Goal: Information Seeking & Learning: Learn about a topic

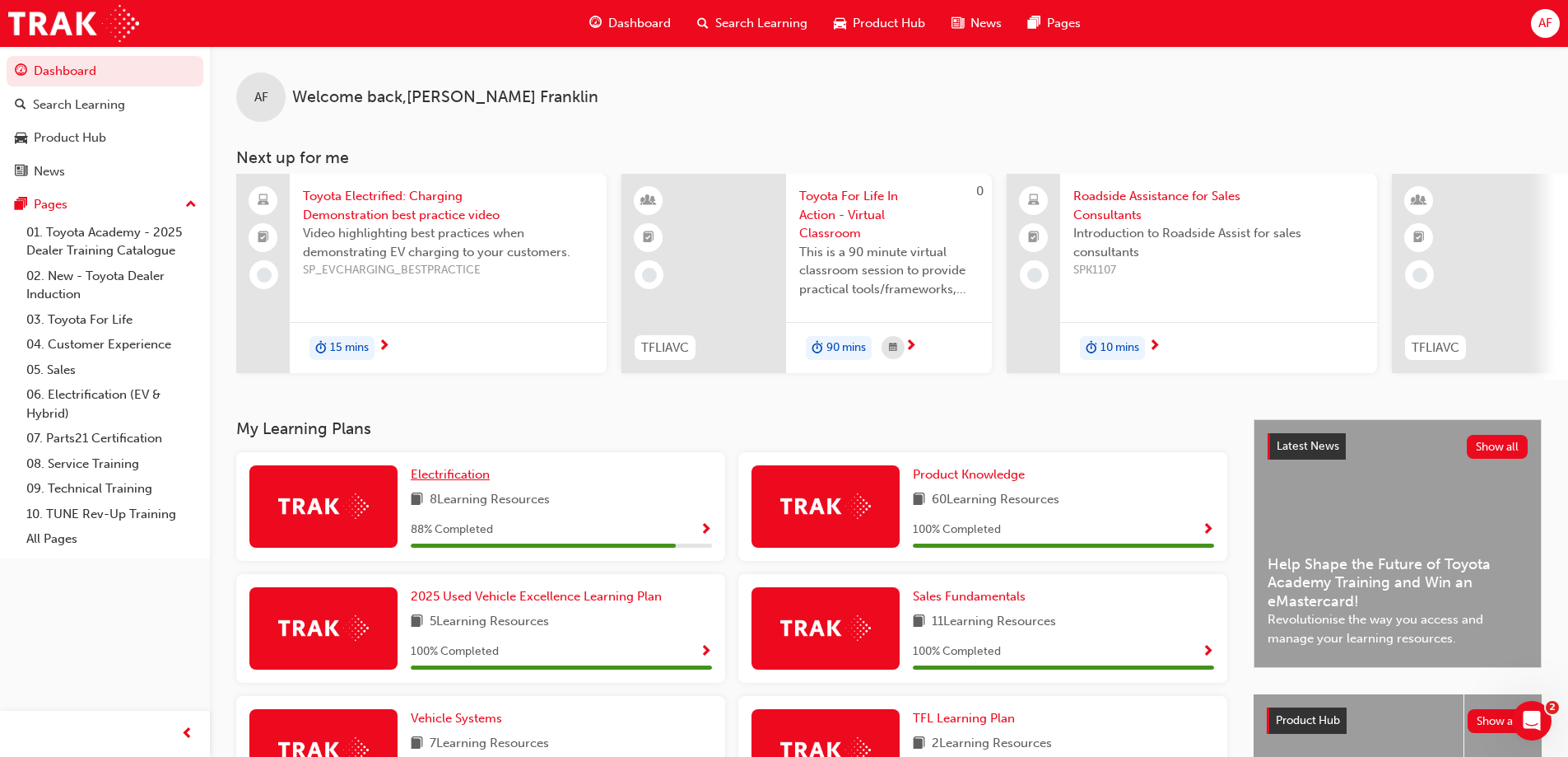
click at [457, 482] on span "Electrification" at bounding box center [449, 474] width 79 height 15
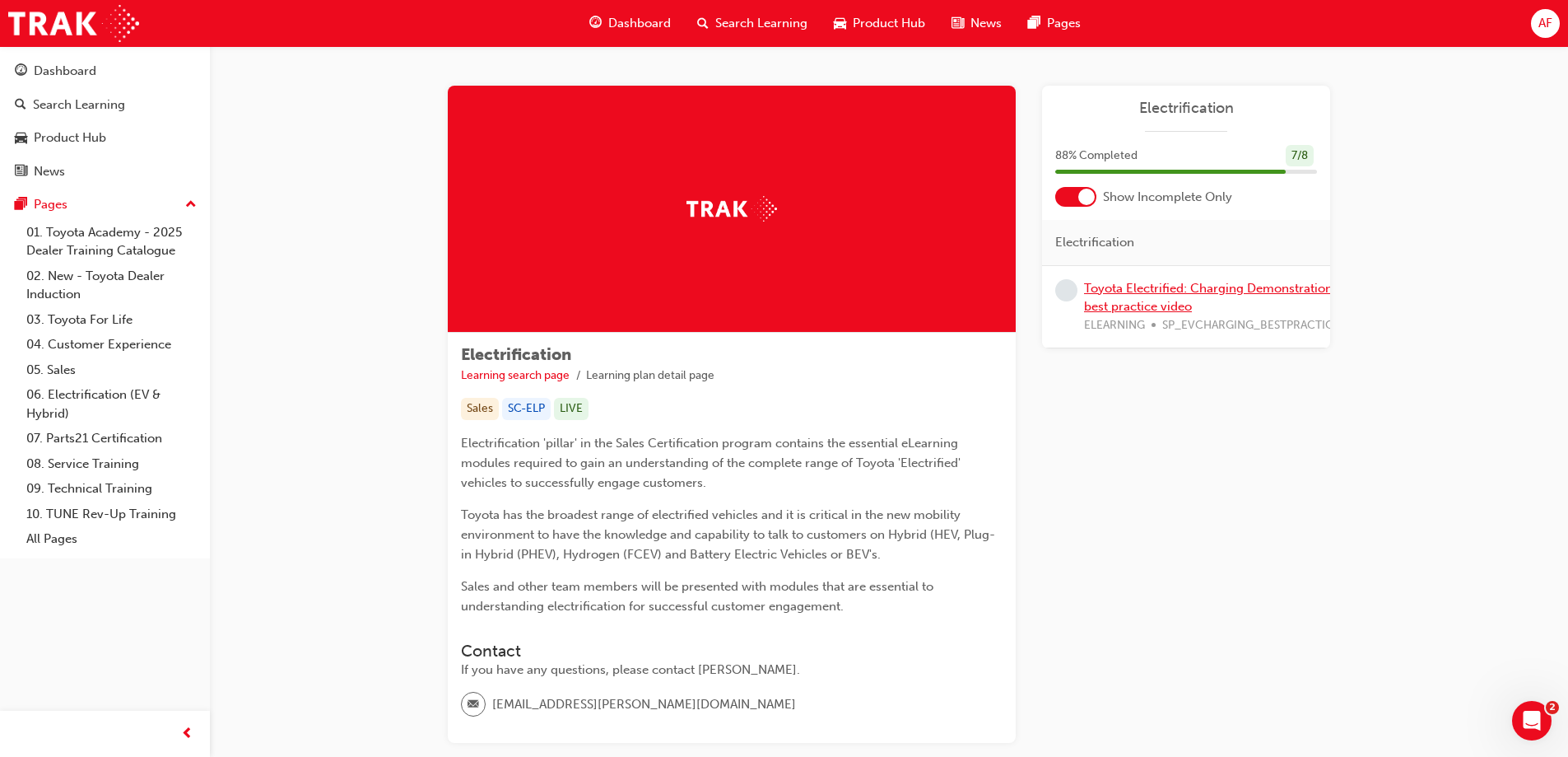
click at [1202, 291] on link "Toyota Electrified: Charging Demonstration best practice video" at bounding box center [1208, 297] width 248 height 34
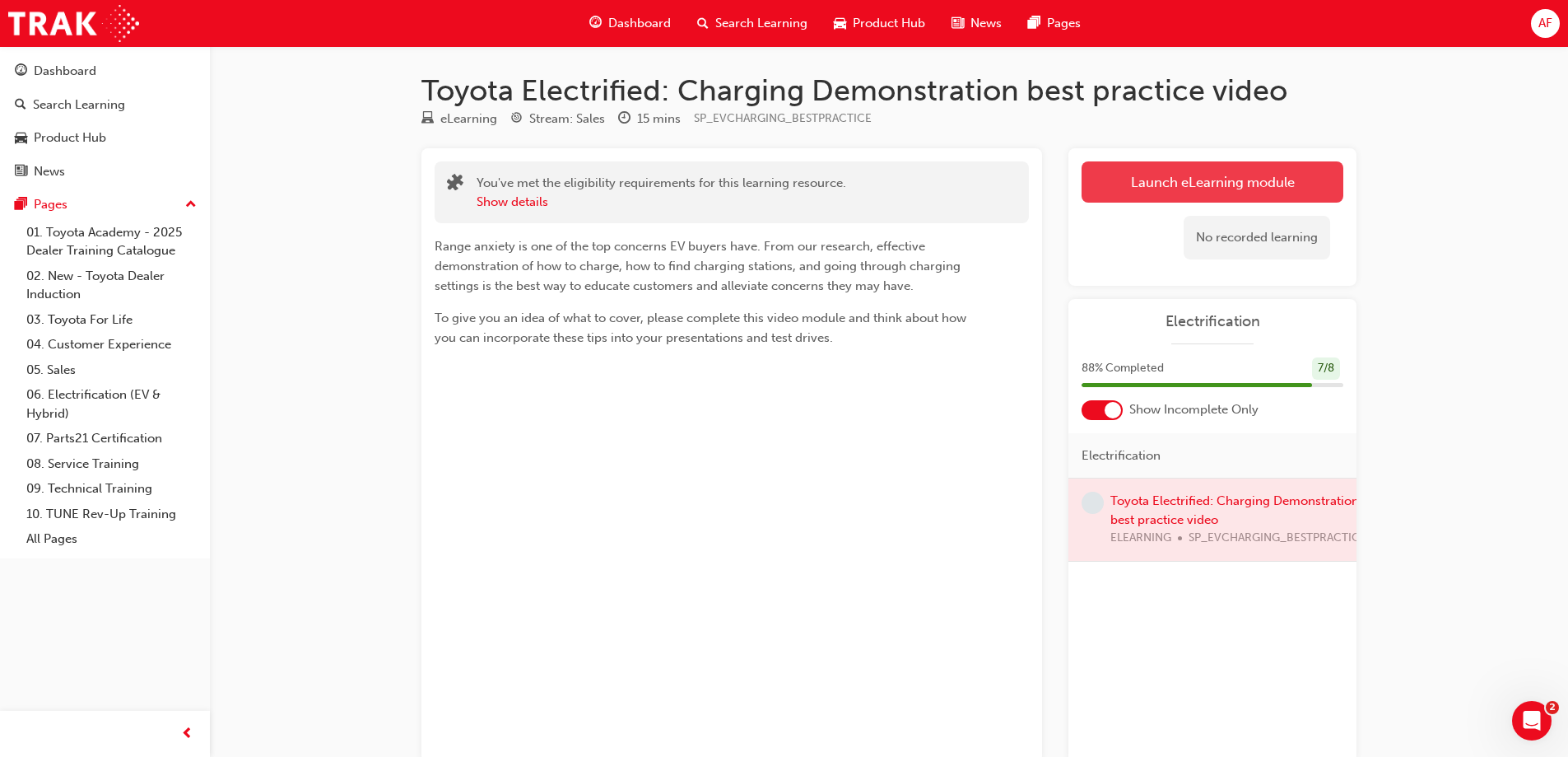
click at [1203, 184] on link "Launch eLearning module" at bounding box center [1212, 181] width 262 height 41
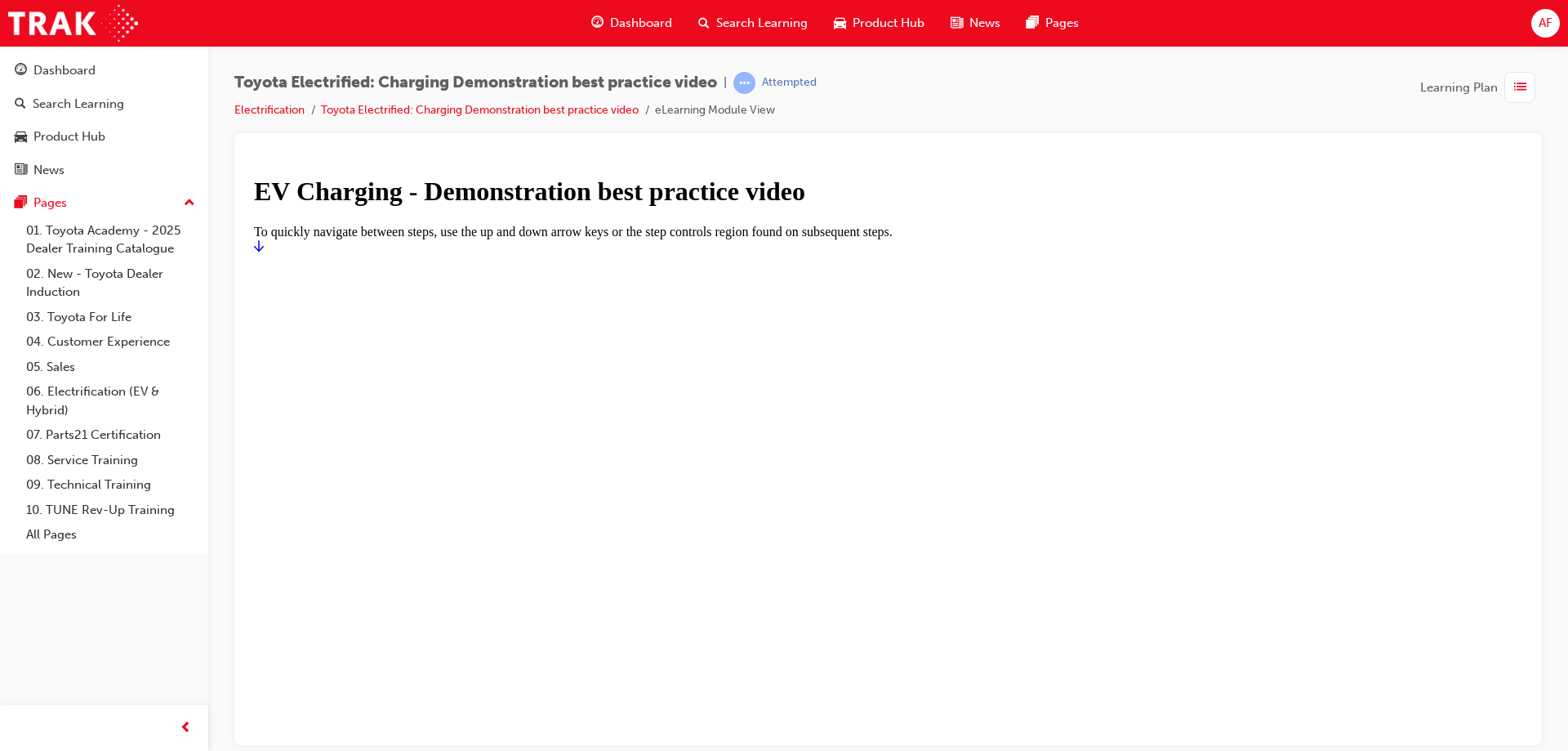
click at [263, 251] on icon "Start" at bounding box center [258, 245] width 9 height 13
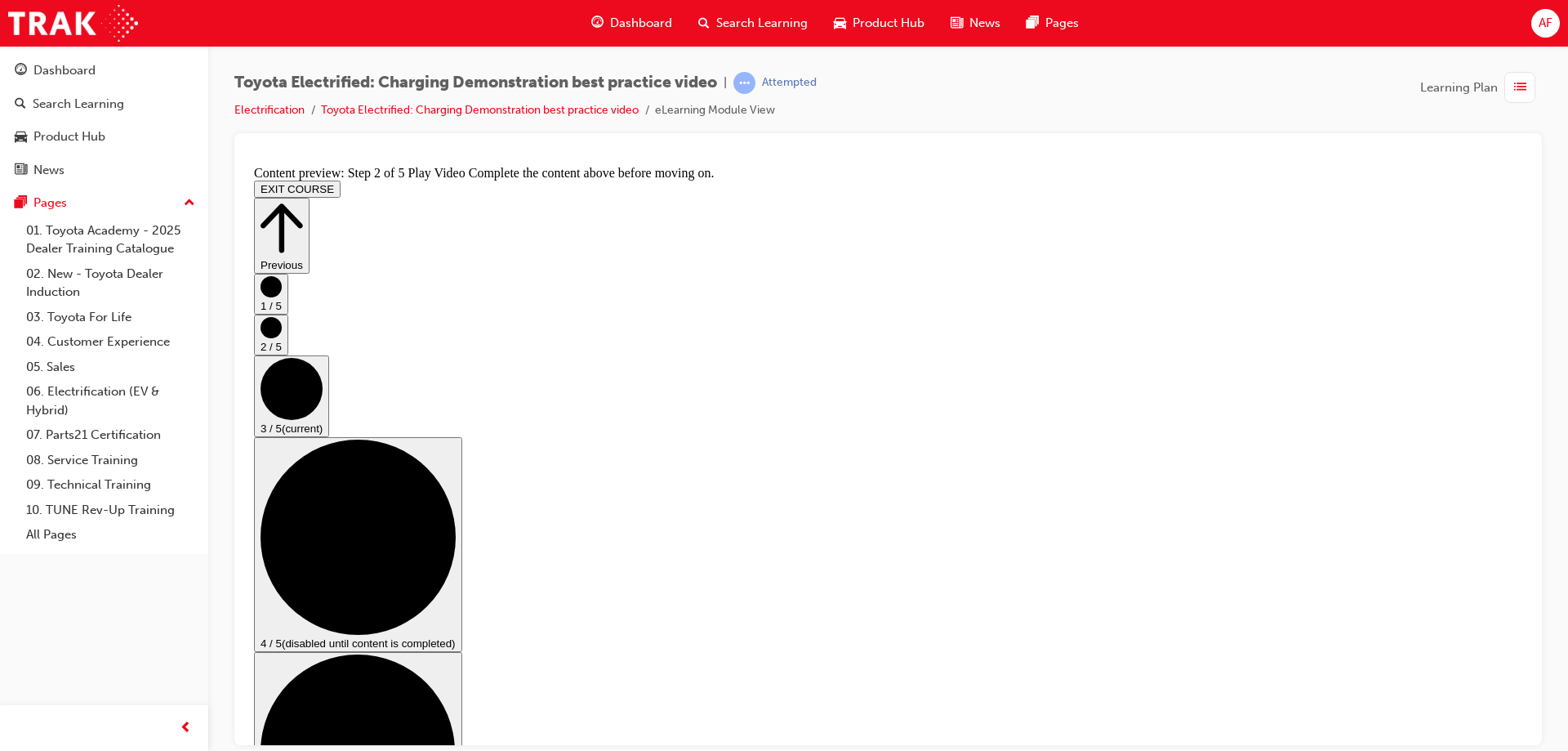
checkbox input "true"
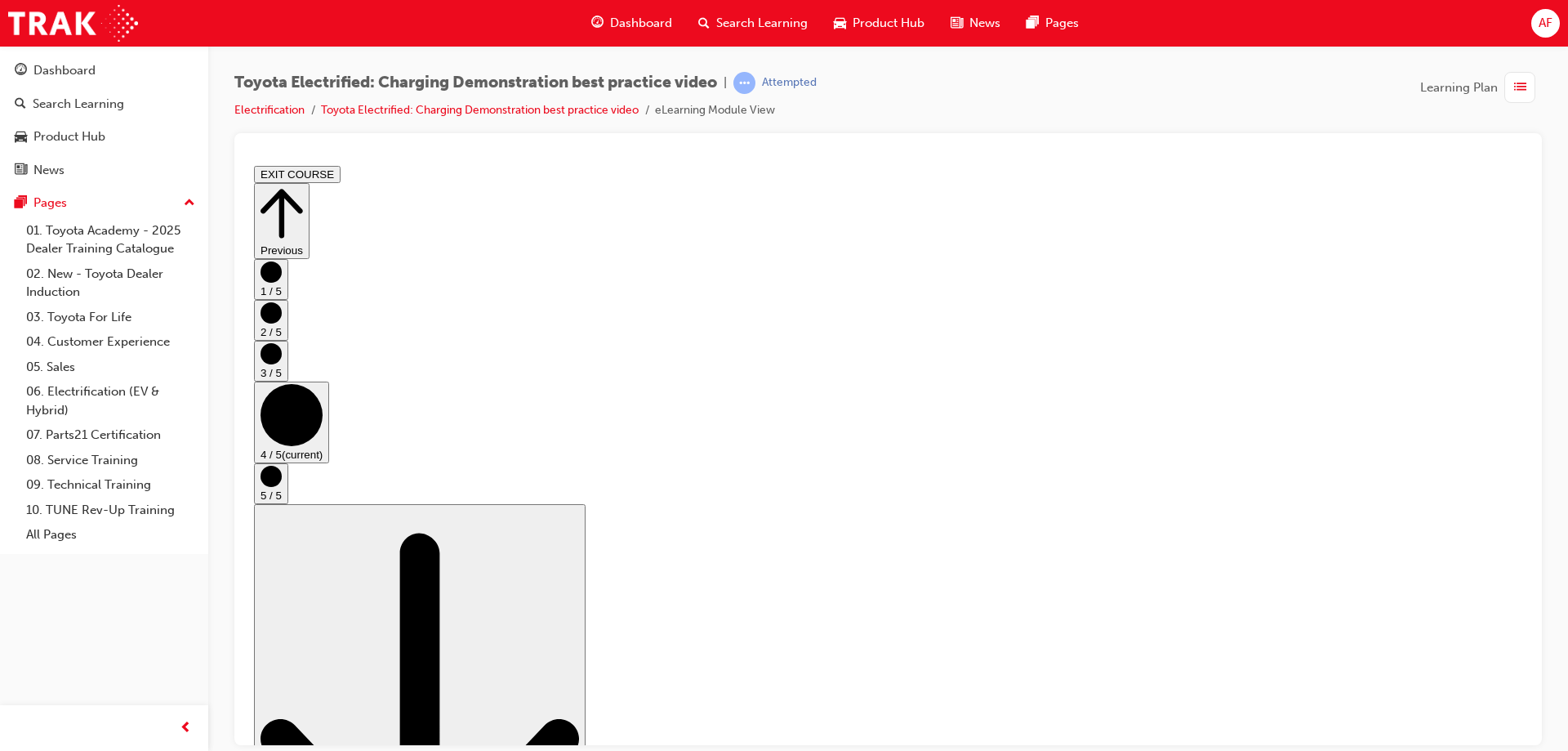
scroll to position [0, 0]
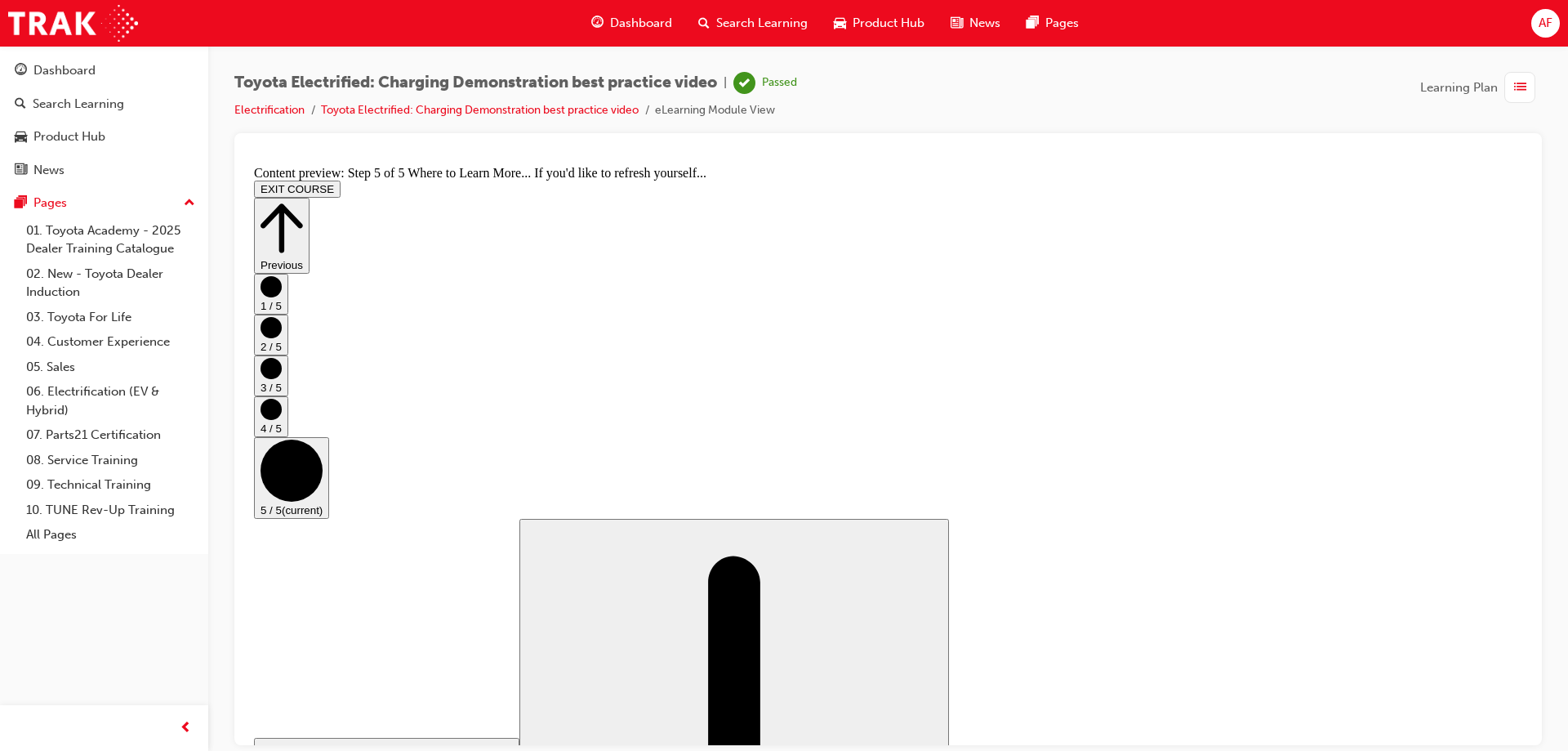
click at [341, 180] on button "EXIT COURSE" at bounding box center [297, 189] width 87 height 17
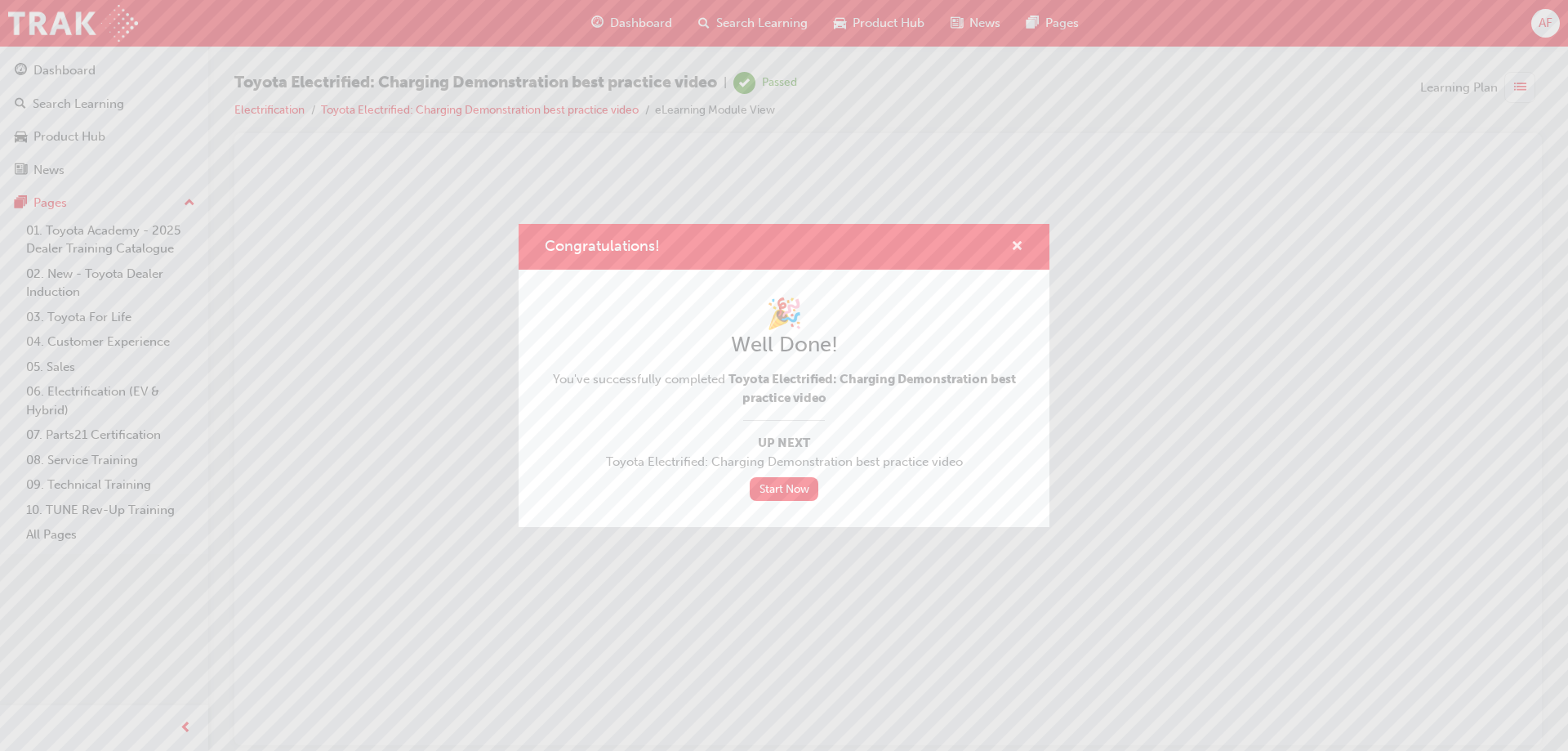
click at [1014, 242] on span "cross-icon" at bounding box center [1017, 247] width 12 height 15
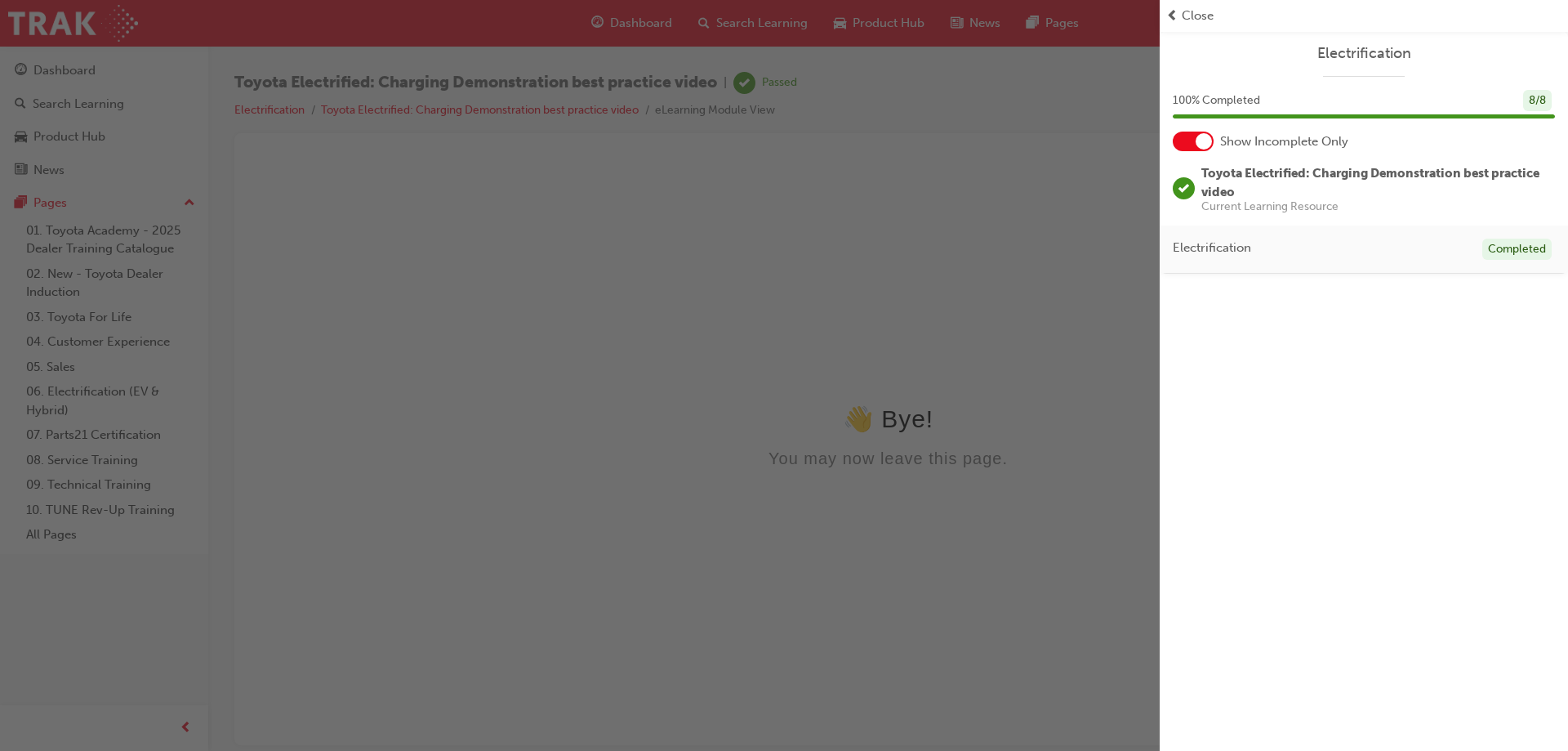
click at [1187, 13] on span "Close" at bounding box center [1197, 16] width 32 height 19
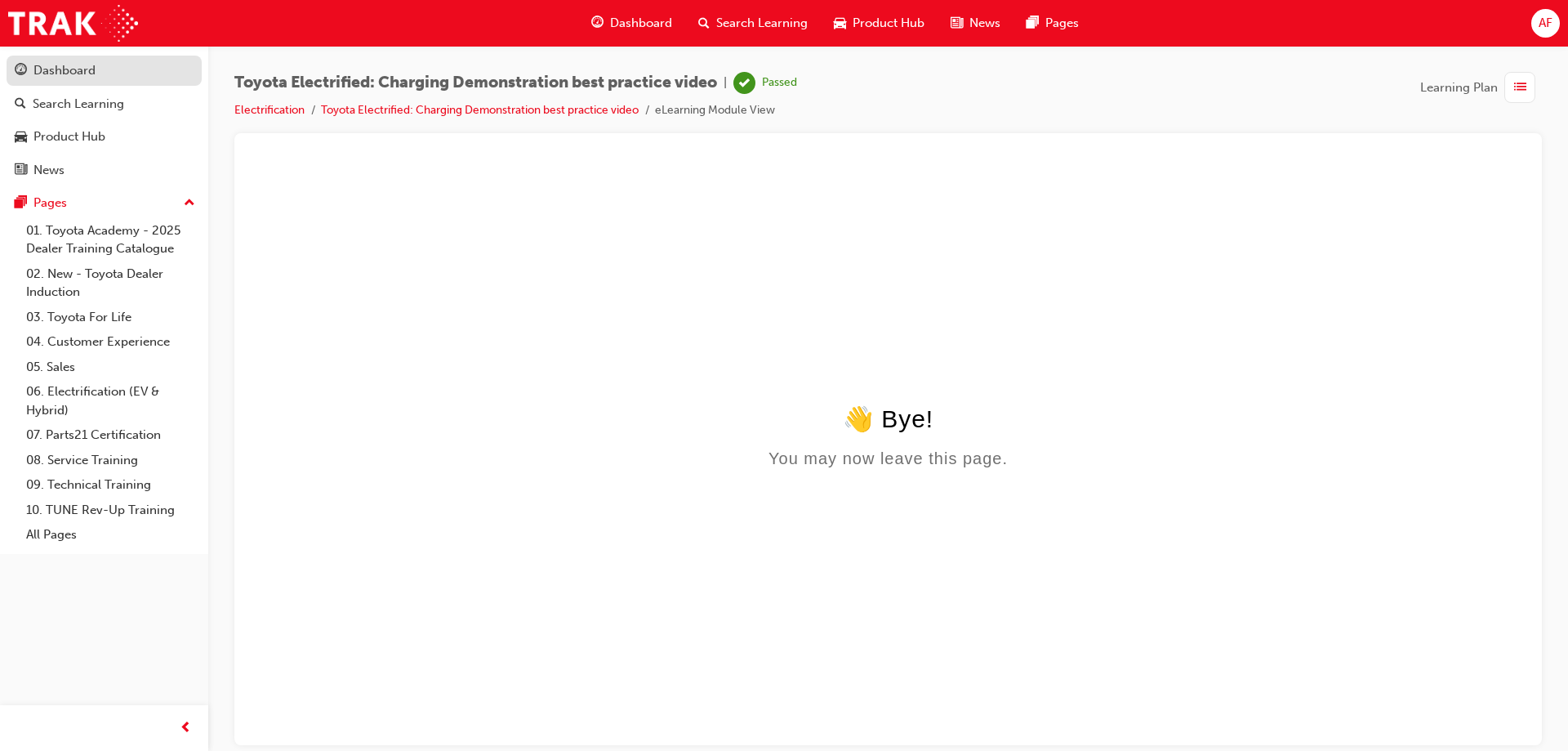
click at [93, 71] on div "Dashboard" at bounding box center [65, 71] width 62 height 19
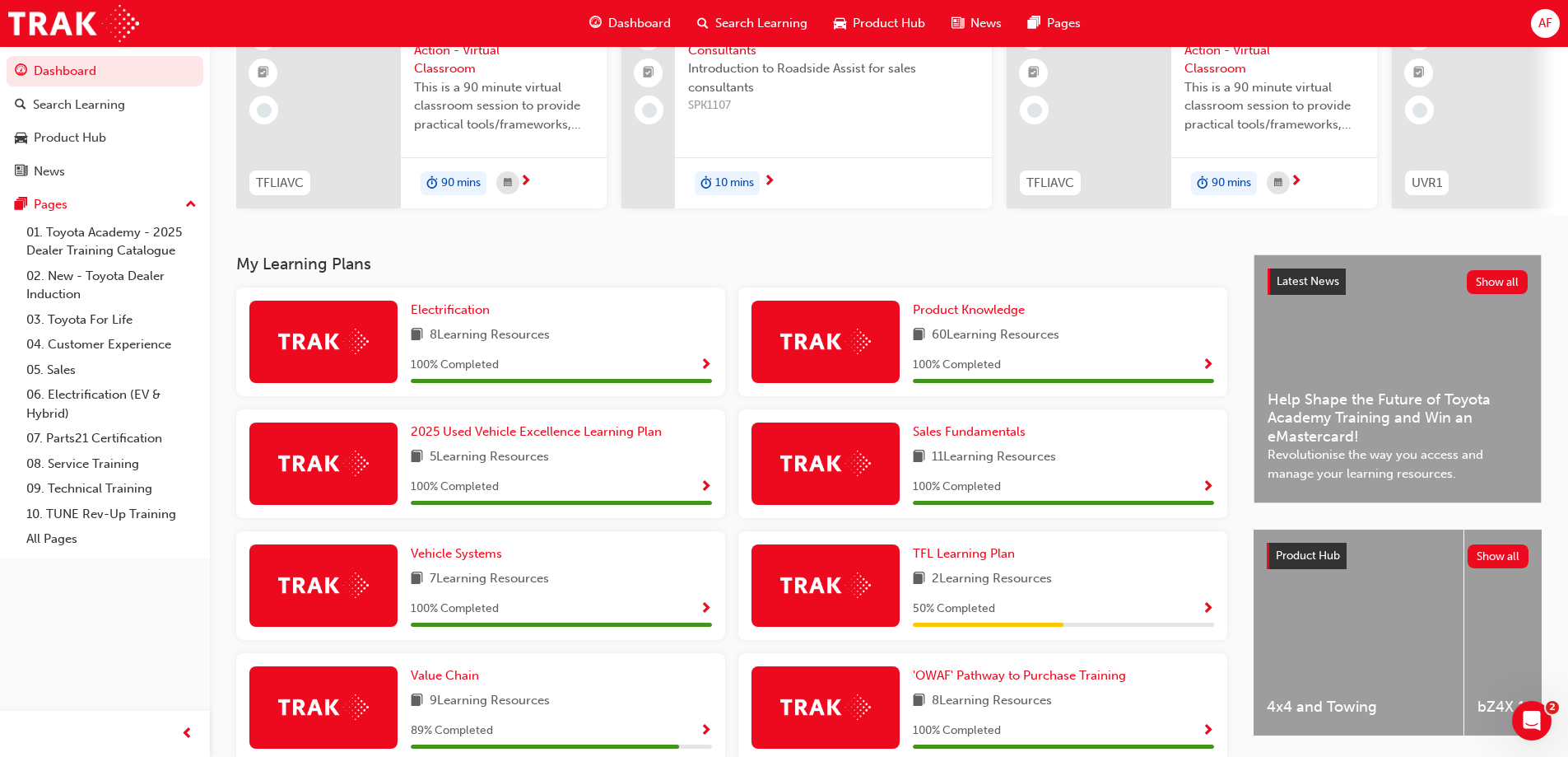
scroll to position [378, 0]
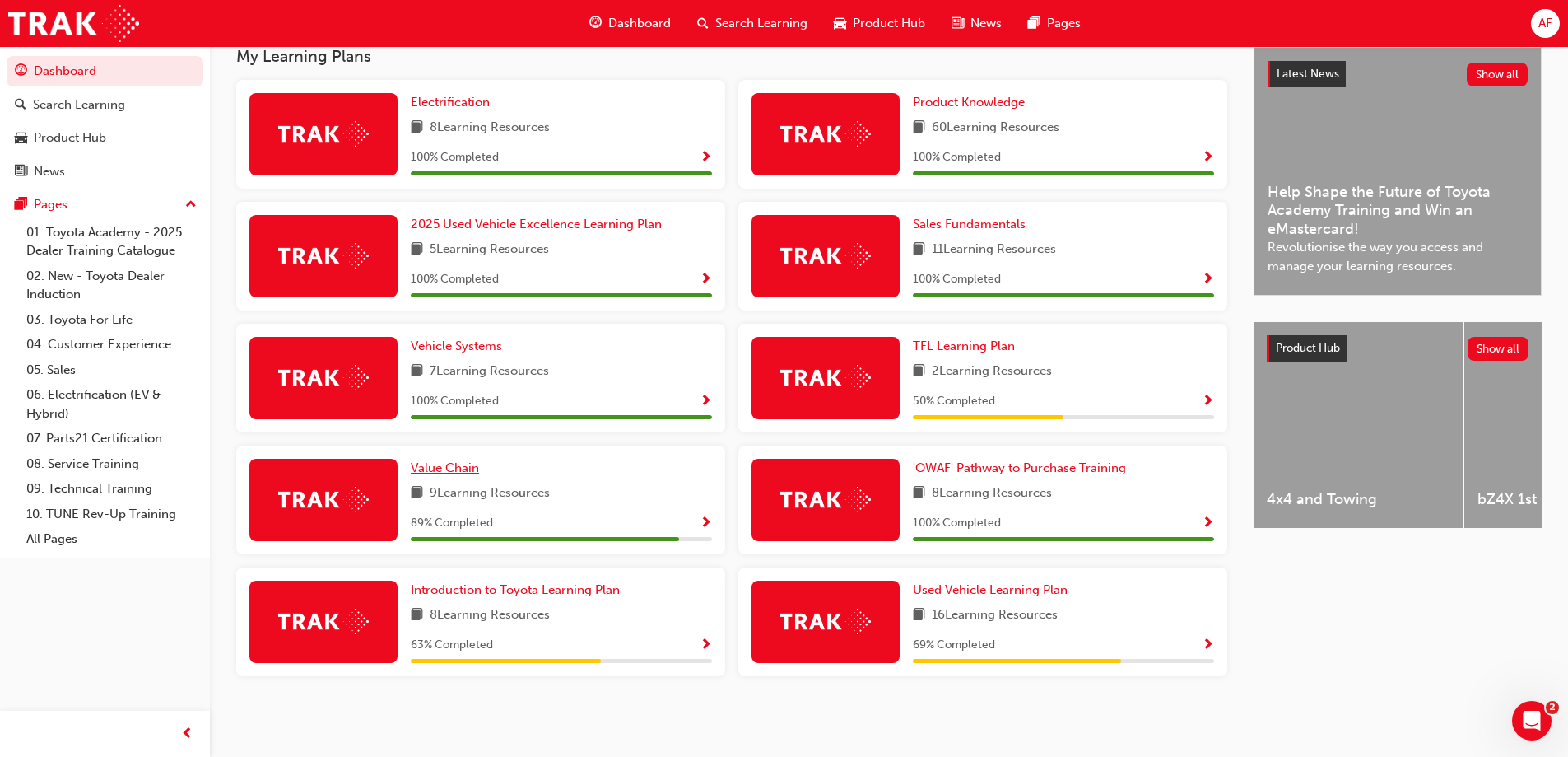
click at [465, 469] on span "Value Chain" at bounding box center [444, 467] width 69 height 15
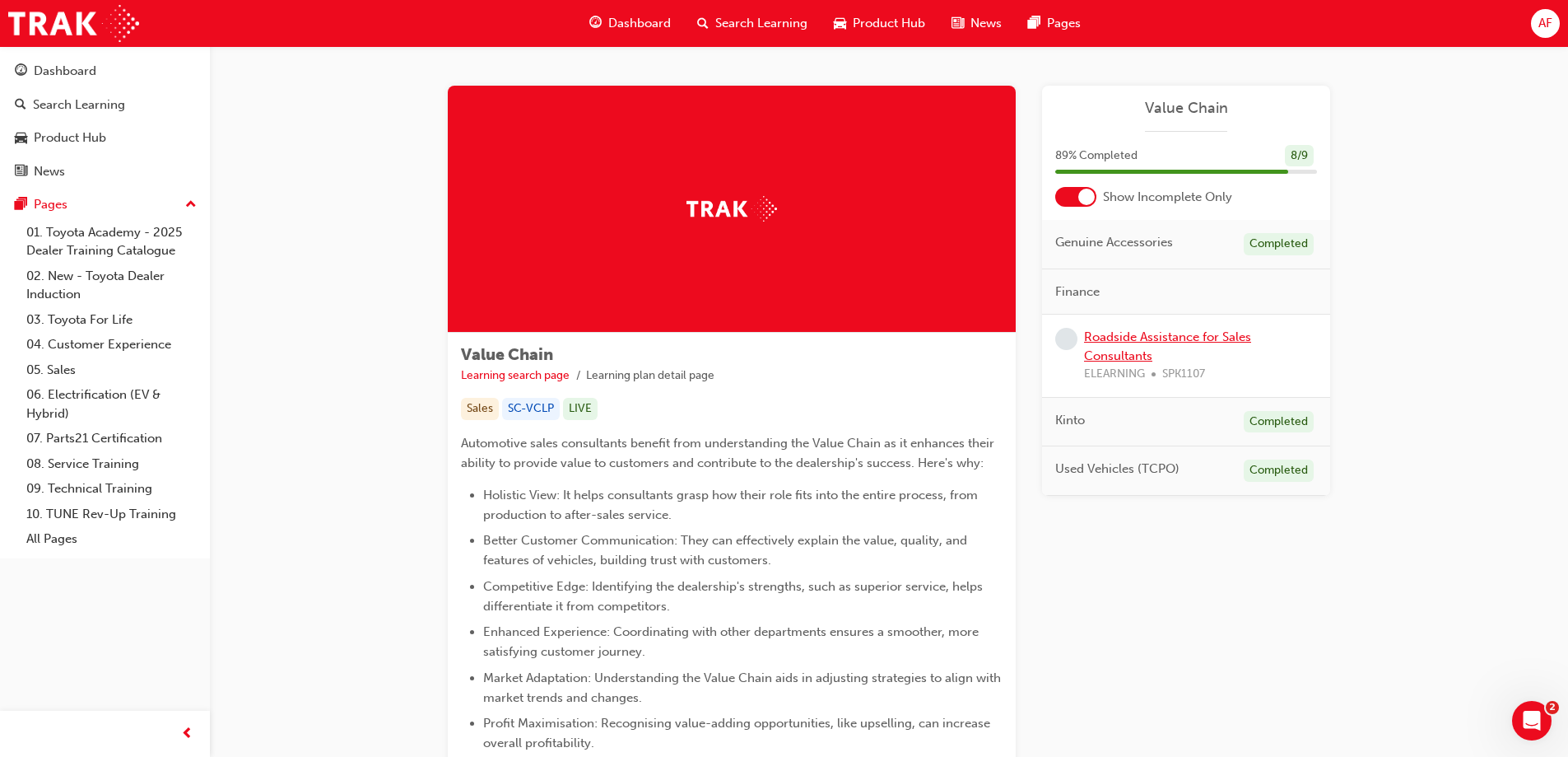
click at [1119, 348] on link "Roadside Assistance for Sales Consultants" at bounding box center [1167, 346] width 167 height 34
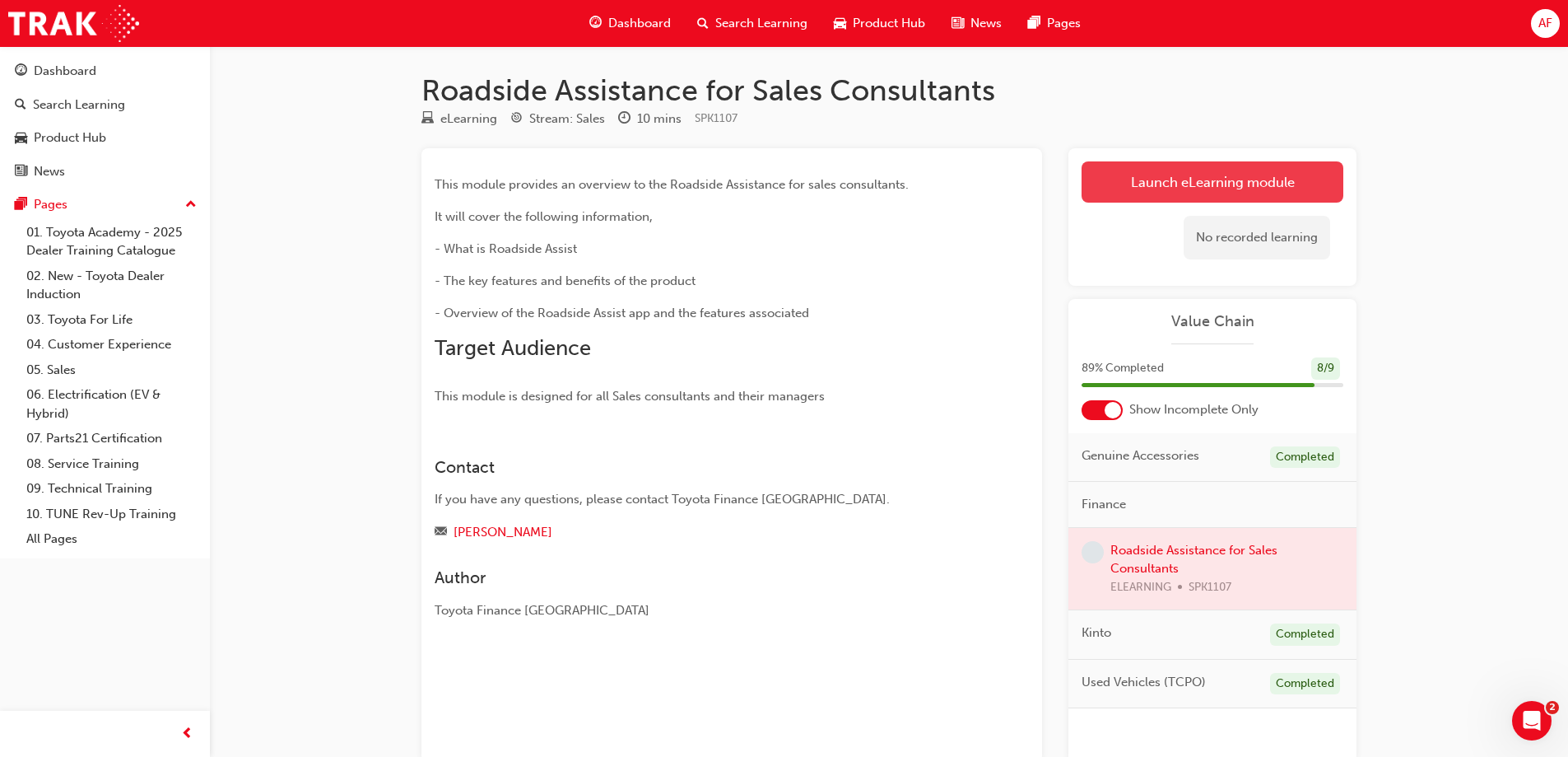
click at [1118, 180] on link "Launch eLearning module" at bounding box center [1212, 181] width 262 height 41
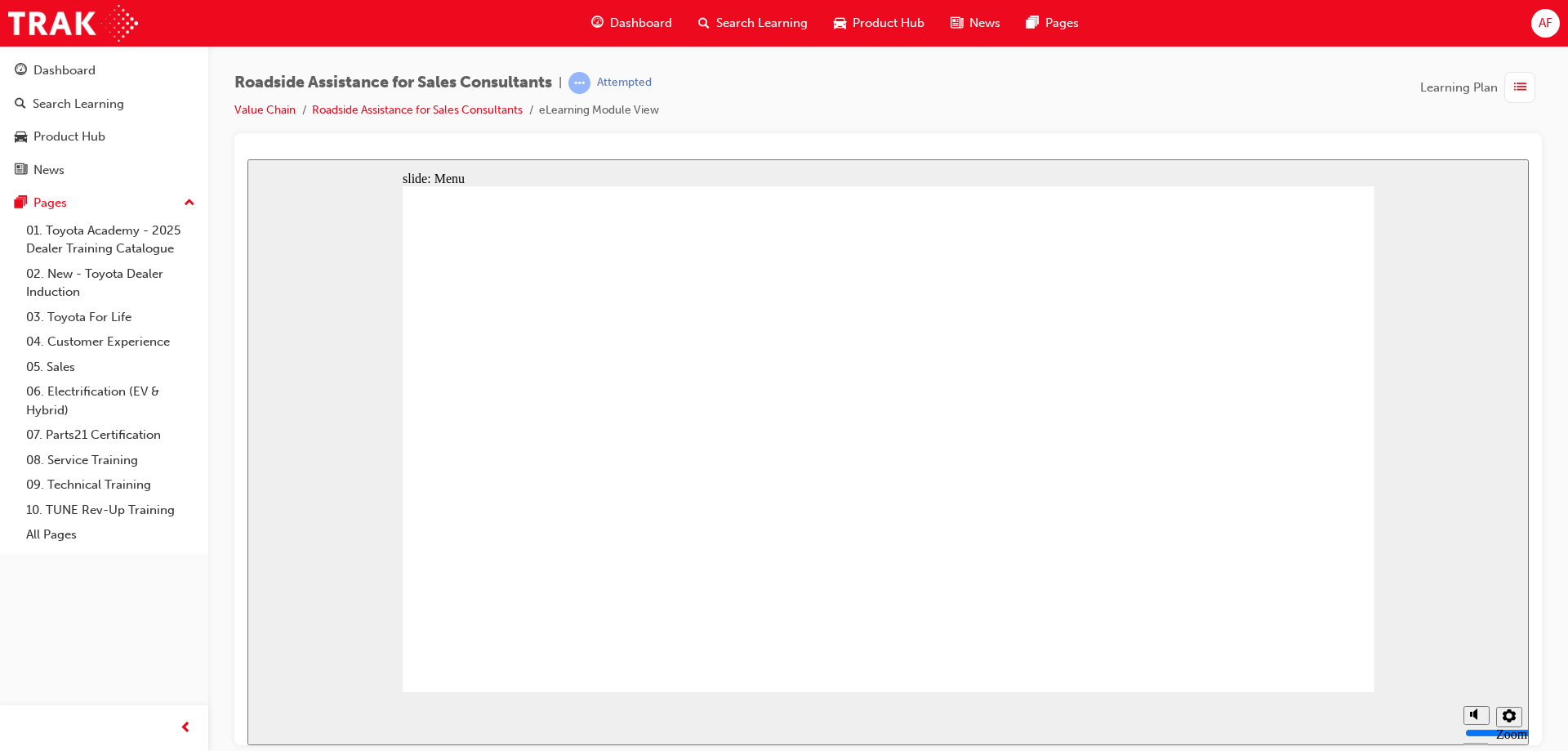
type input "34000"
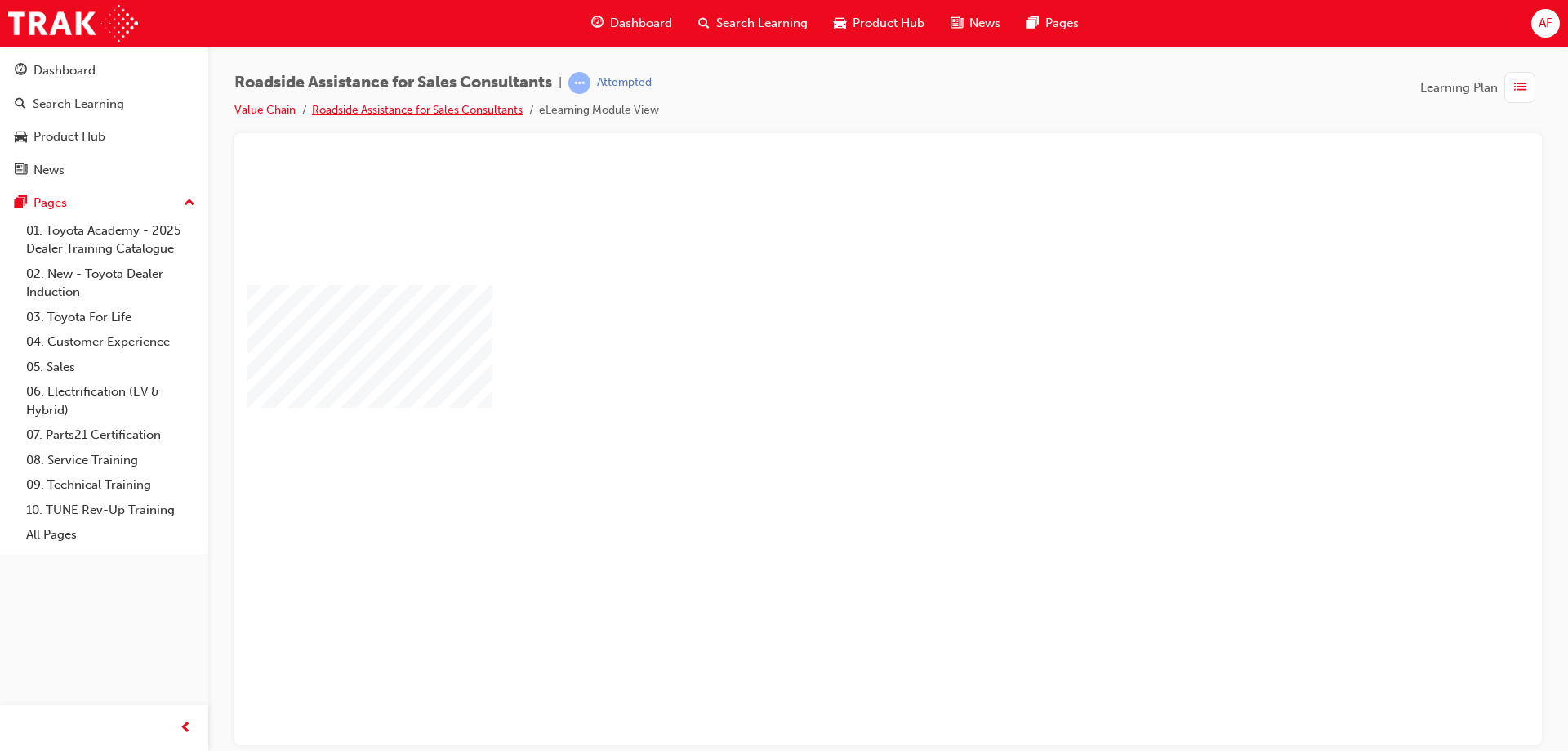
click at [394, 115] on link "Roadside Assistance for Sales Consultants" at bounding box center [417, 110] width 211 height 14
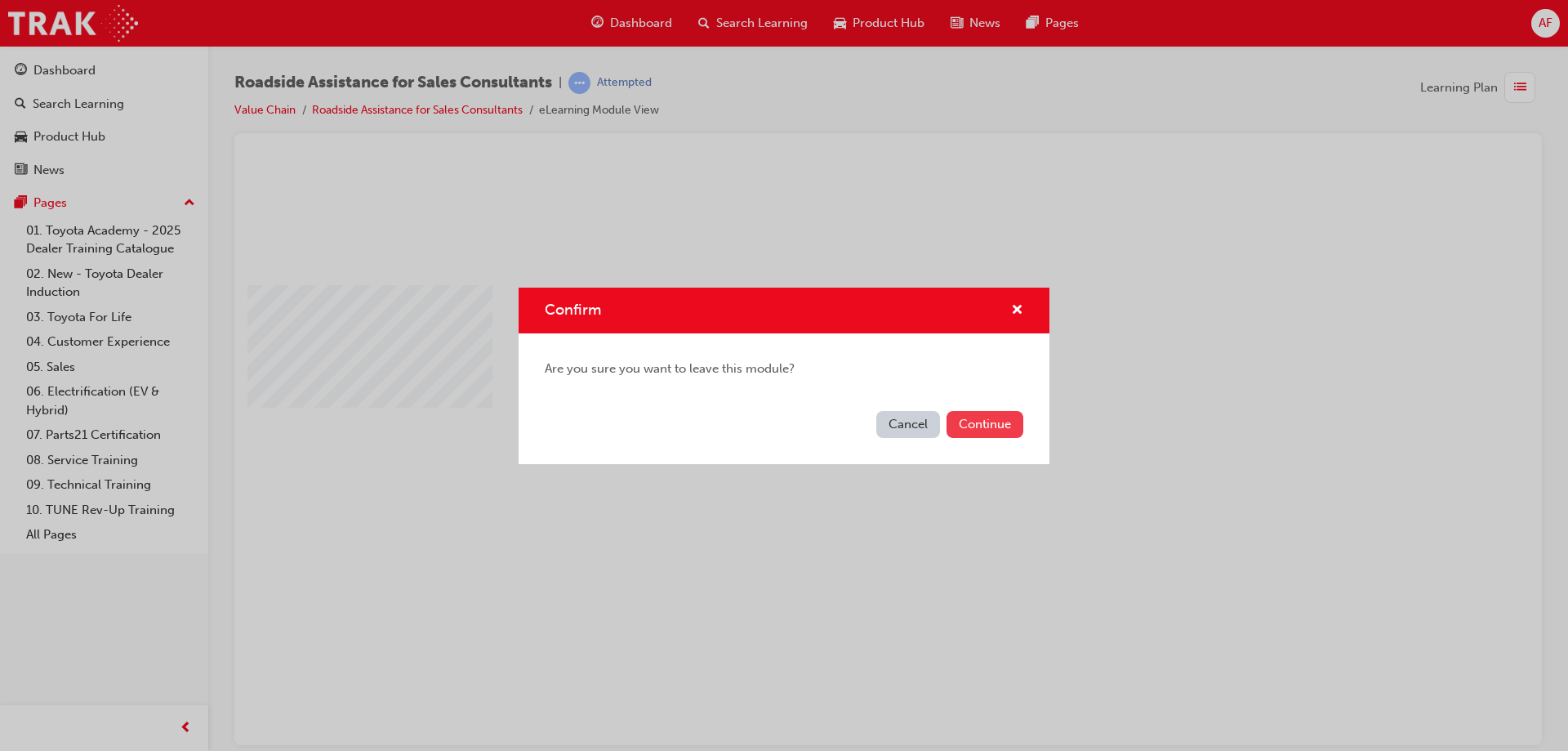
click at [988, 430] on button "Continue" at bounding box center [984, 424] width 77 height 27
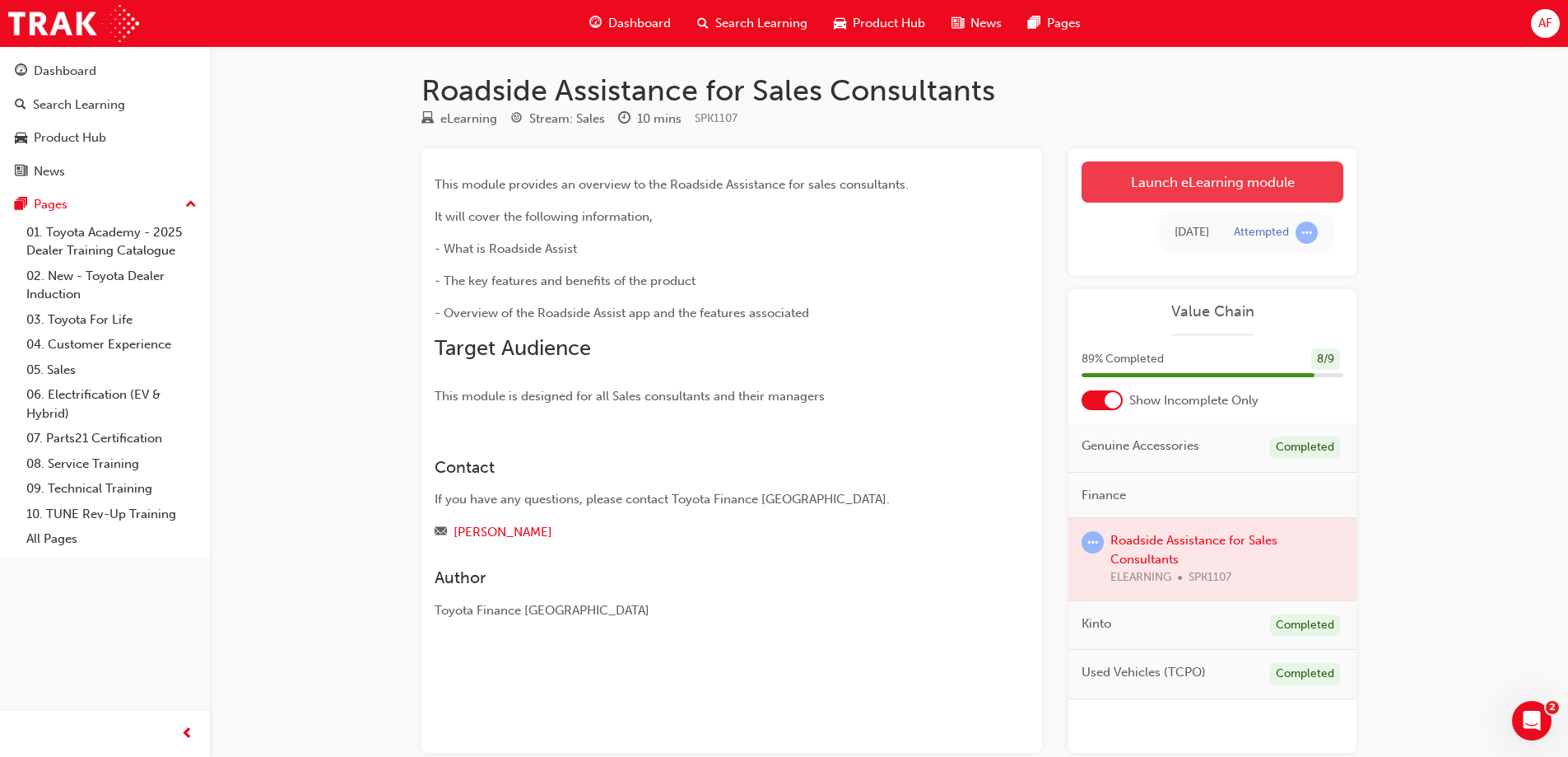
click at [1237, 178] on link "Launch eLearning module" at bounding box center [1212, 181] width 262 height 41
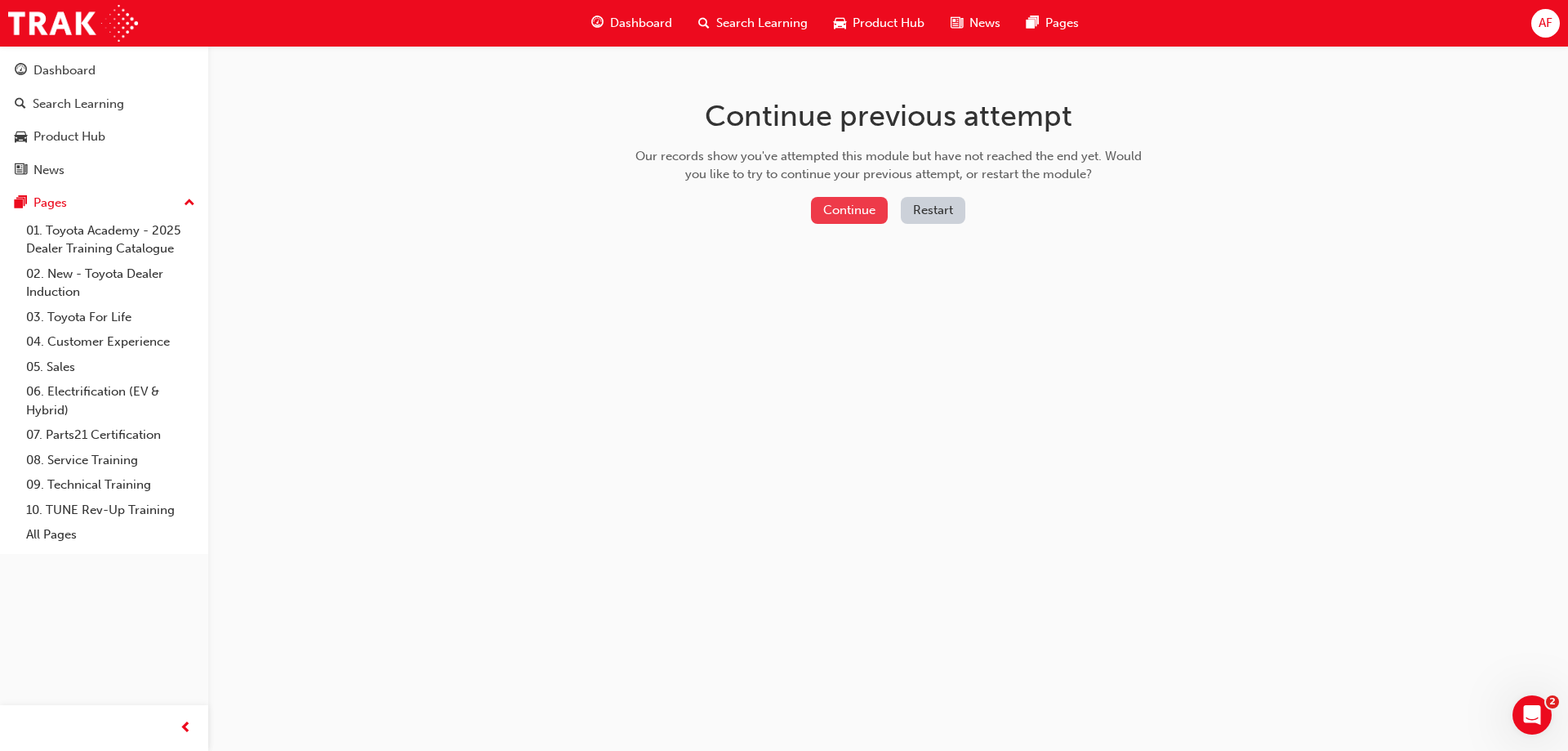
click at [864, 217] on button "Continue" at bounding box center [849, 210] width 77 height 27
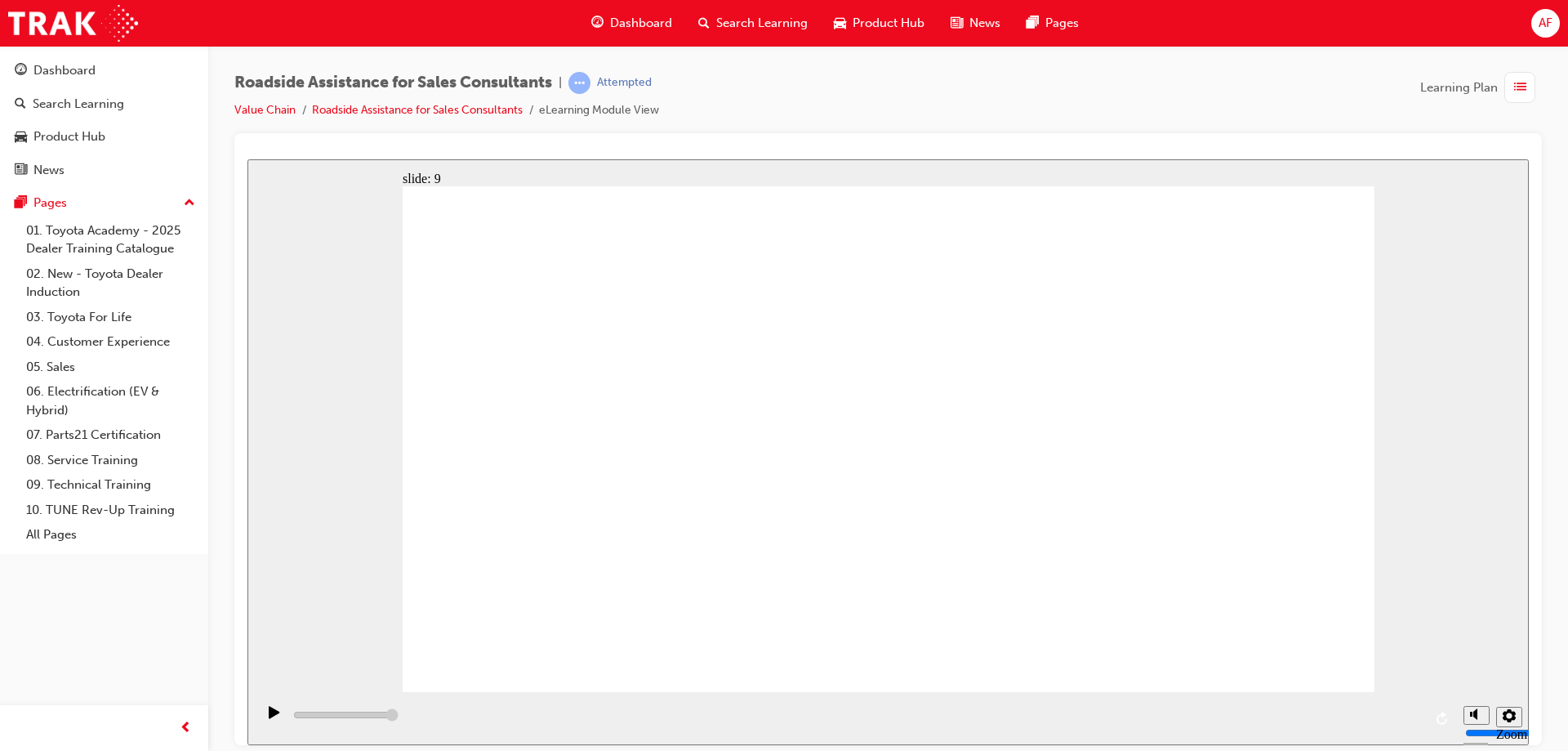
type input "23000"
checkbox input "true"
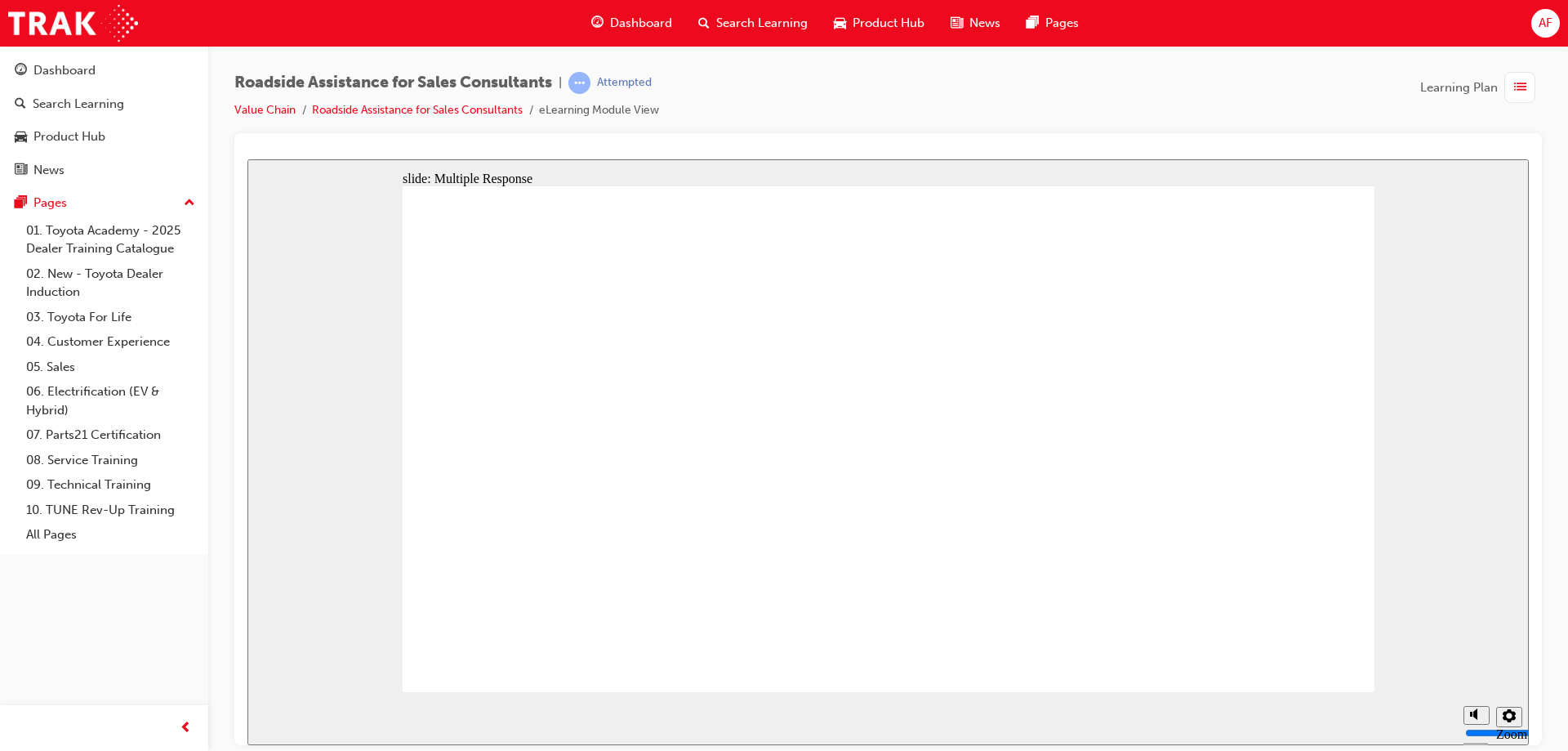
checkbox input "true"
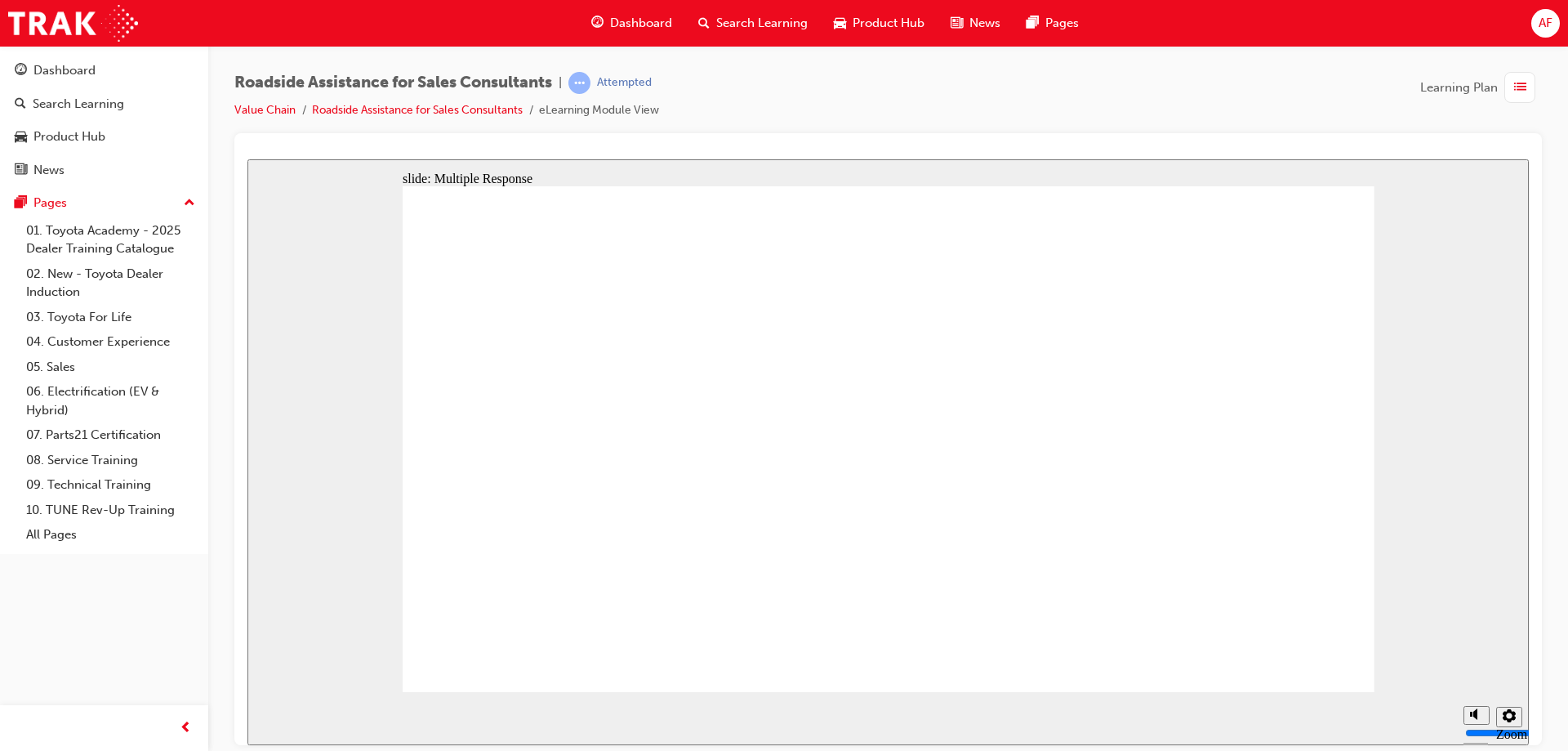
checkbox input "true"
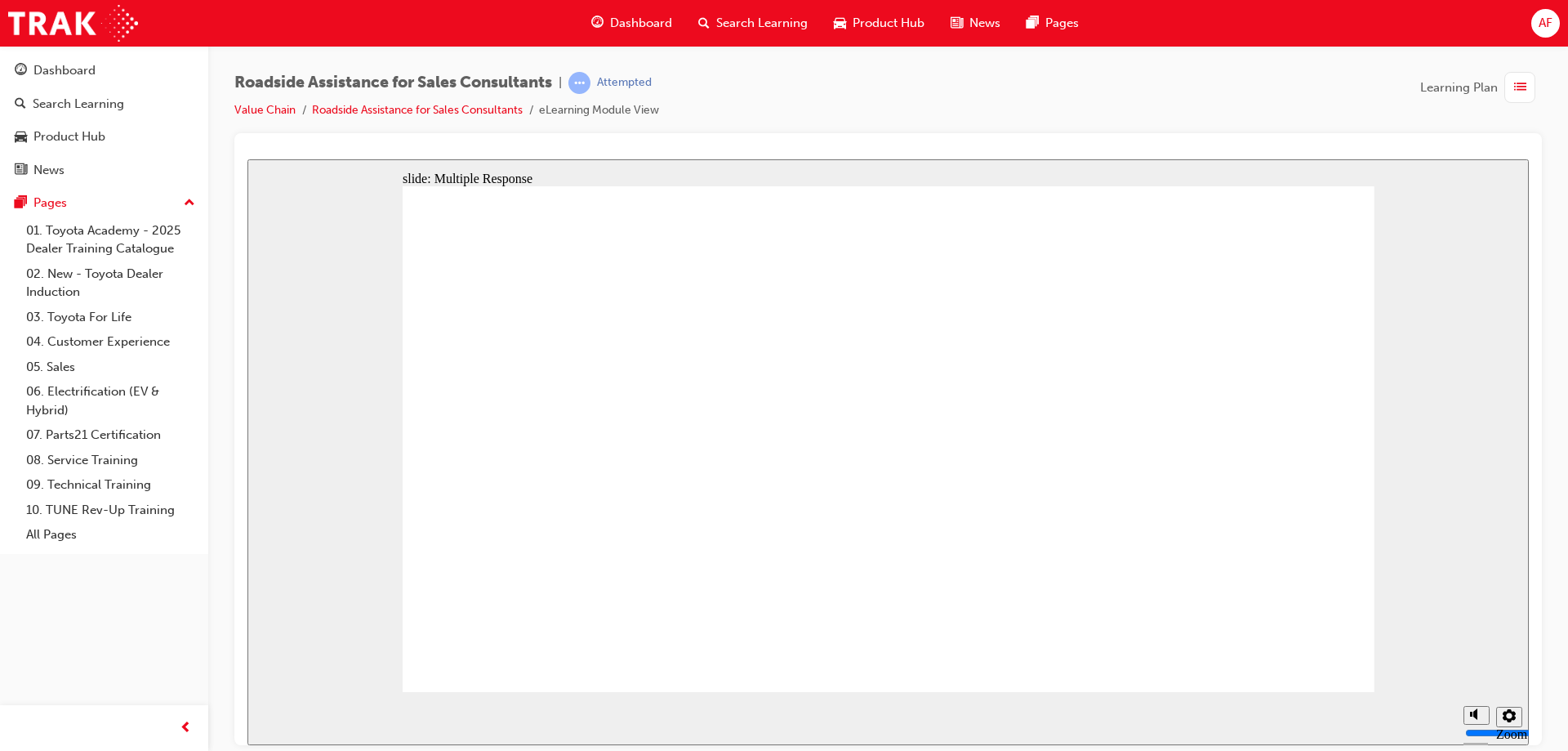
checkbox input "true"
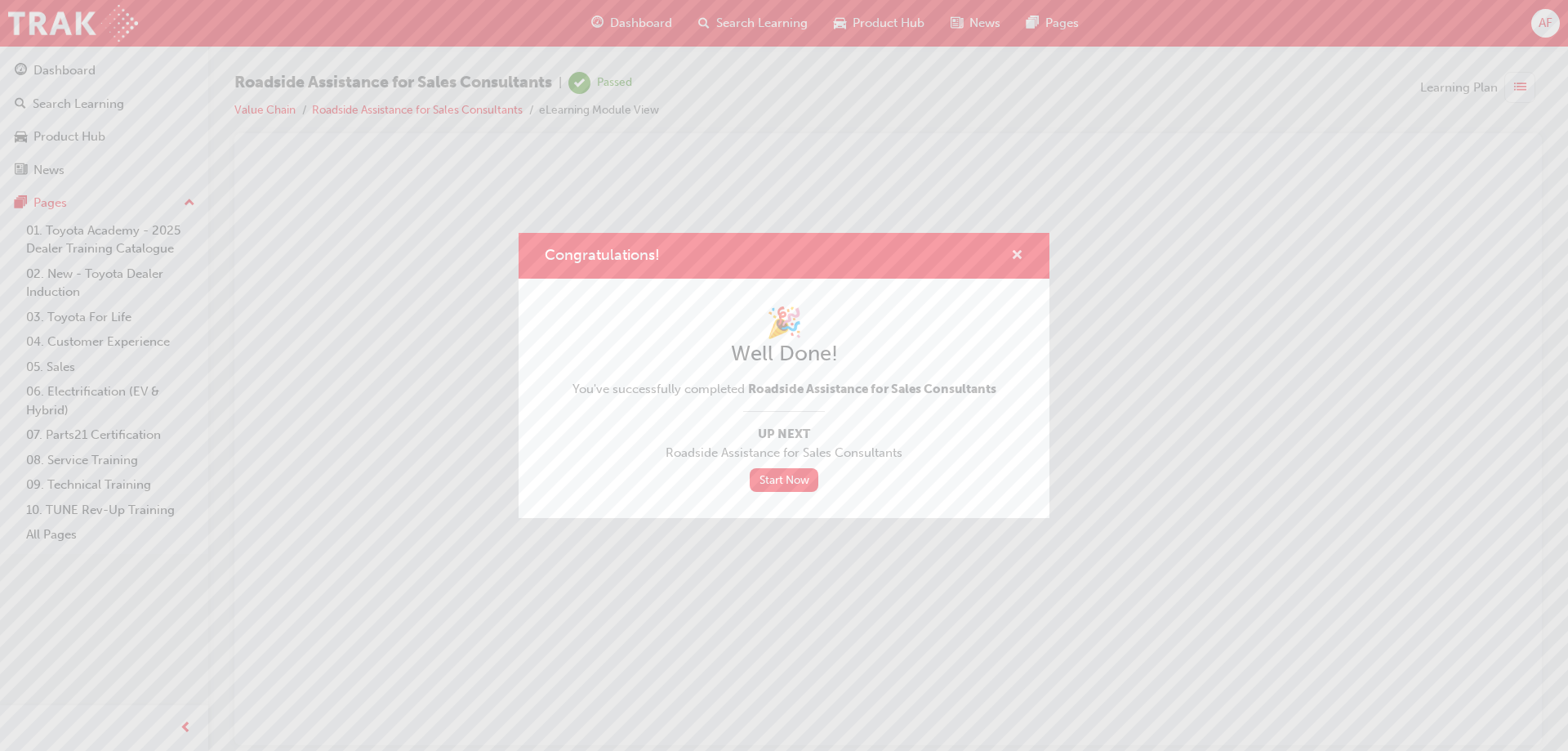
click at [1016, 259] on span "cross-icon" at bounding box center [1017, 256] width 12 height 15
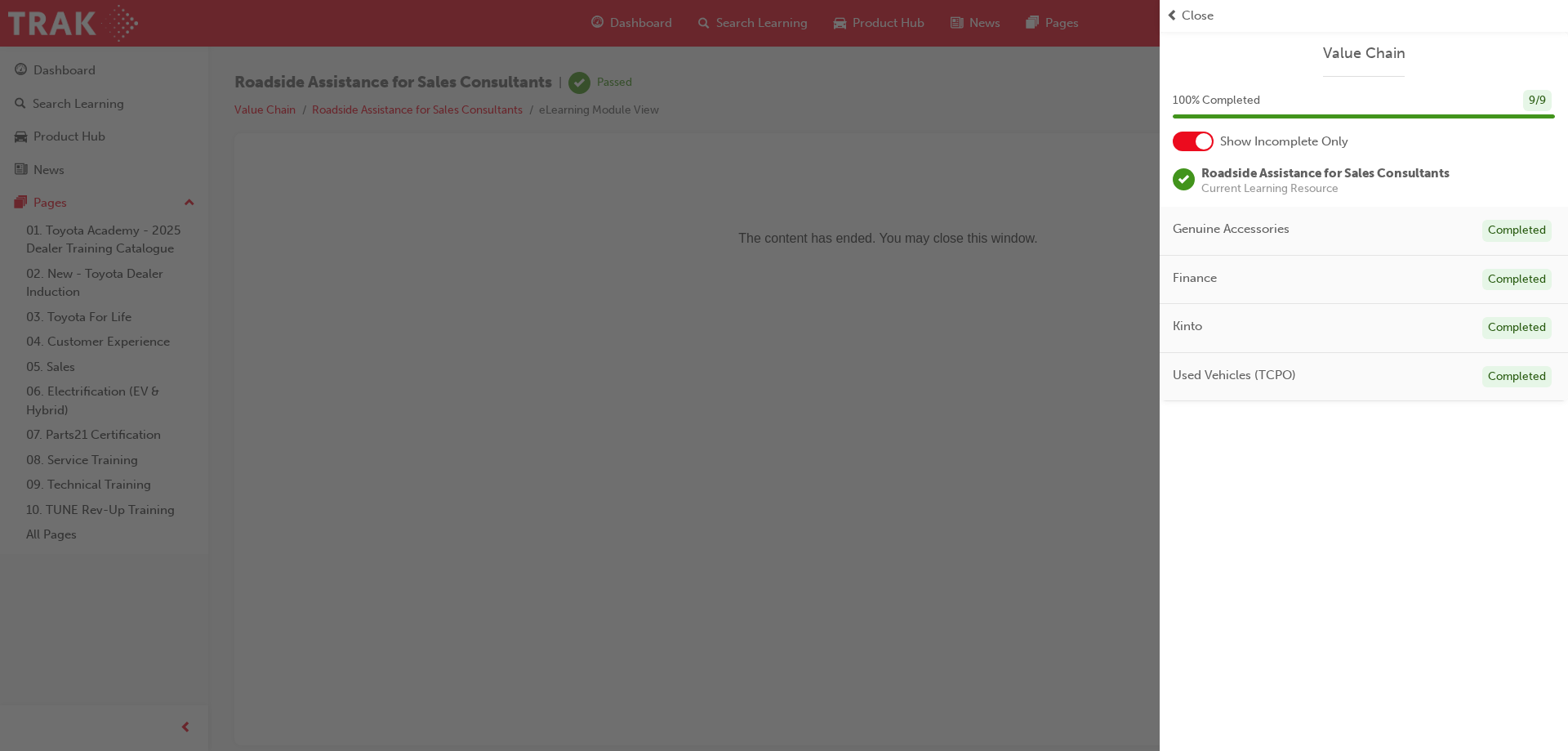
click at [1186, 17] on span "Close" at bounding box center [1197, 16] width 32 height 19
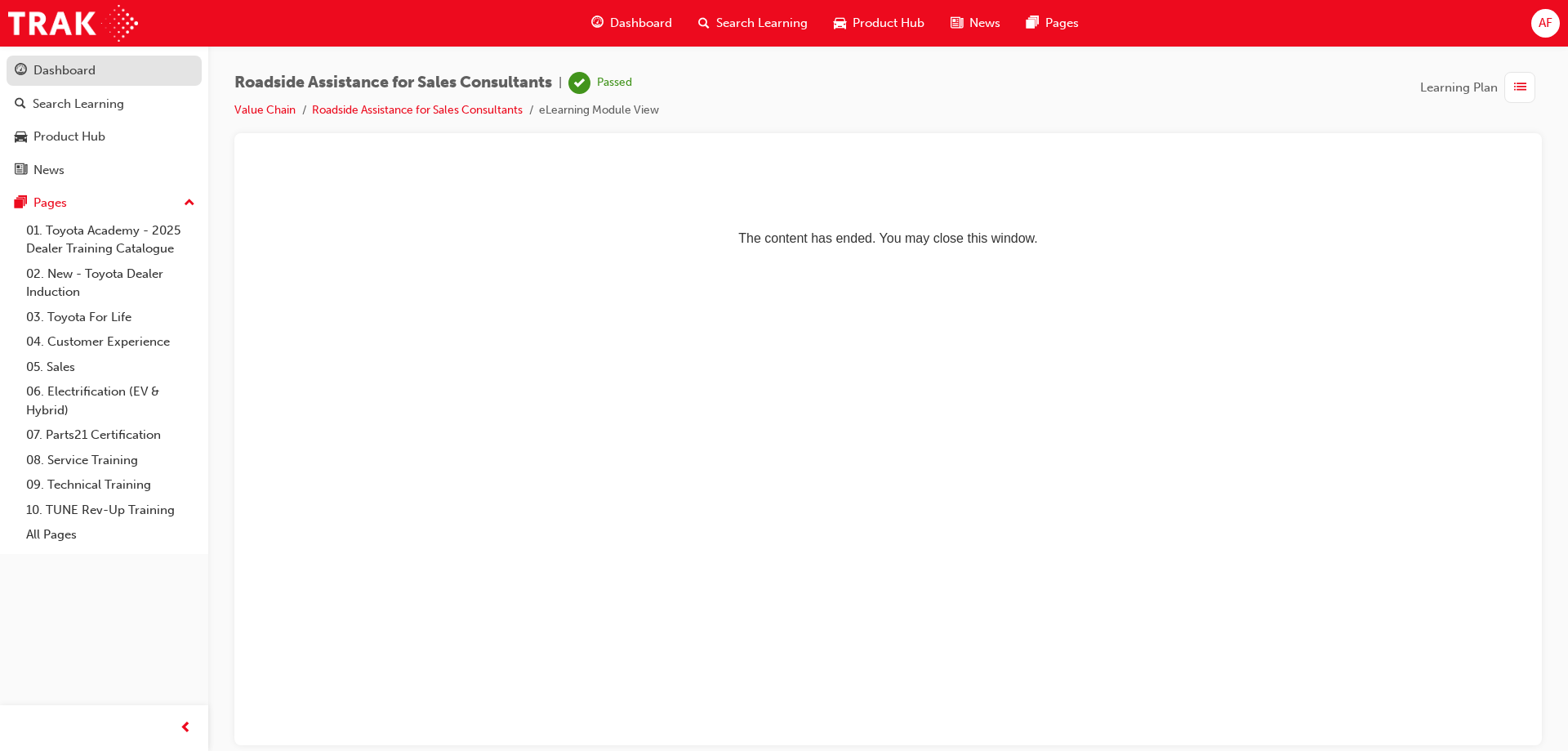
click at [88, 74] on div "Dashboard" at bounding box center [65, 71] width 62 height 19
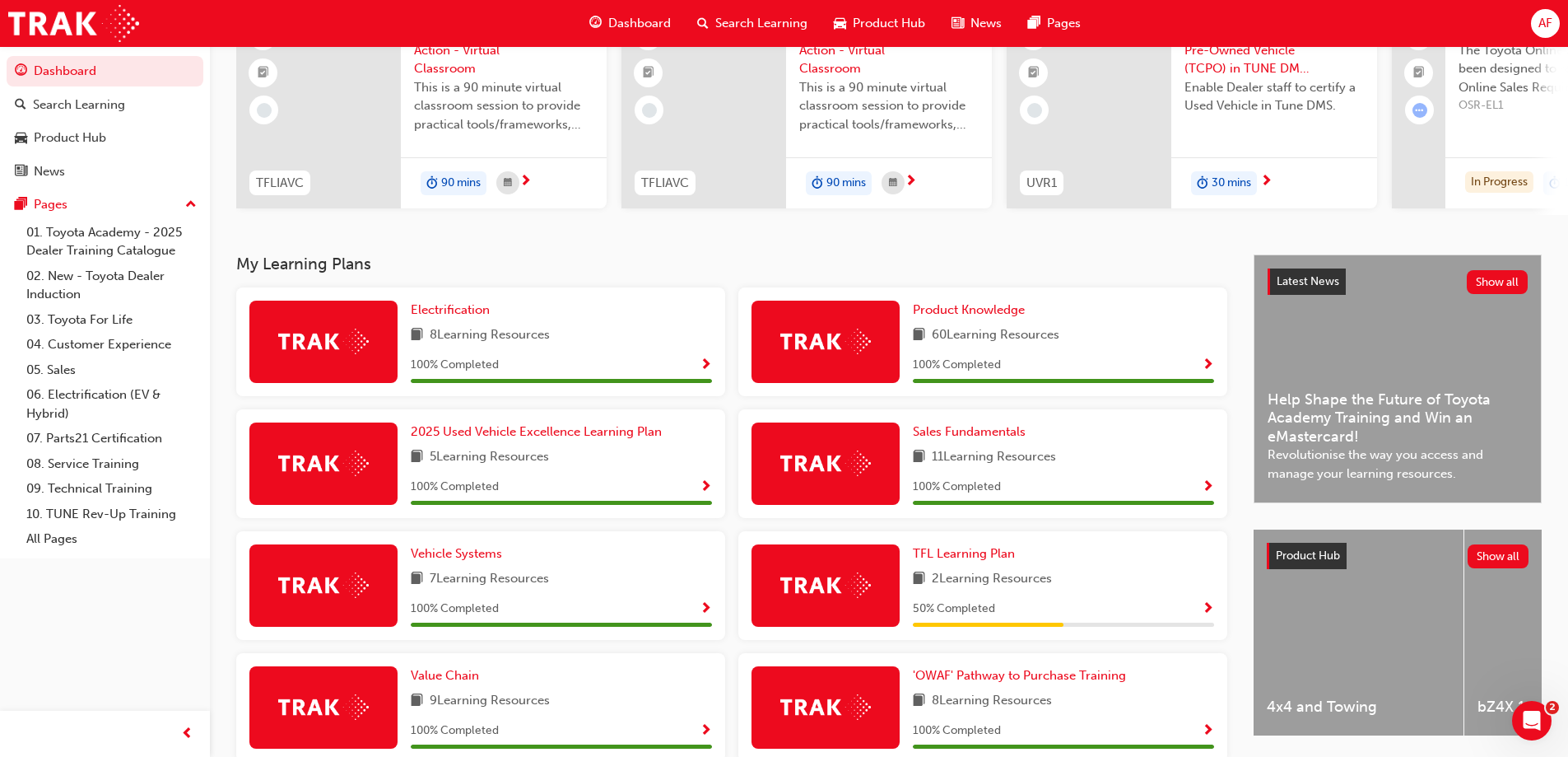
scroll to position [329, 0]
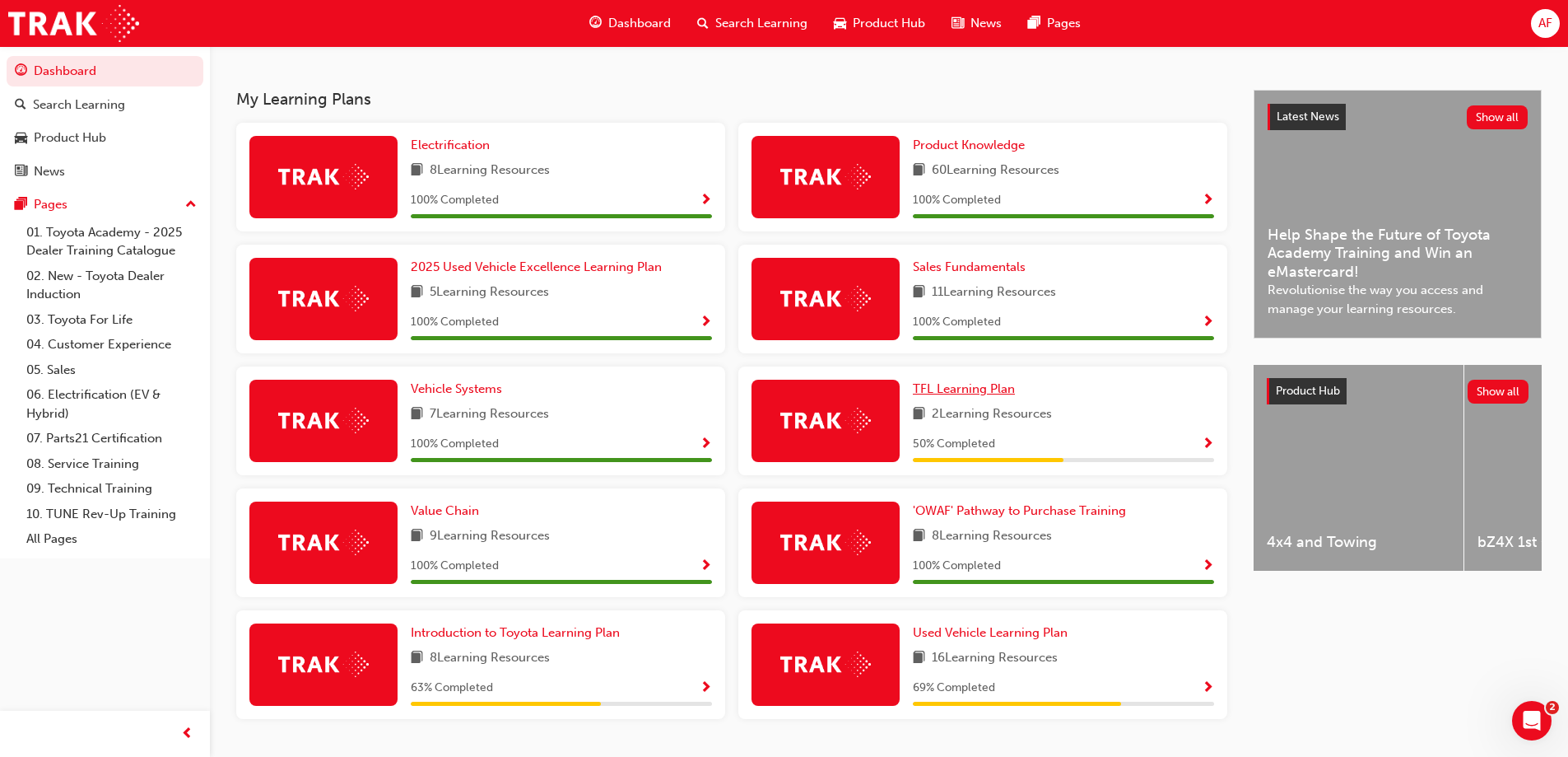
click at [956, 396] on span "TFL Learning Plan" at bounding box center [964, 388] width 102 height 15
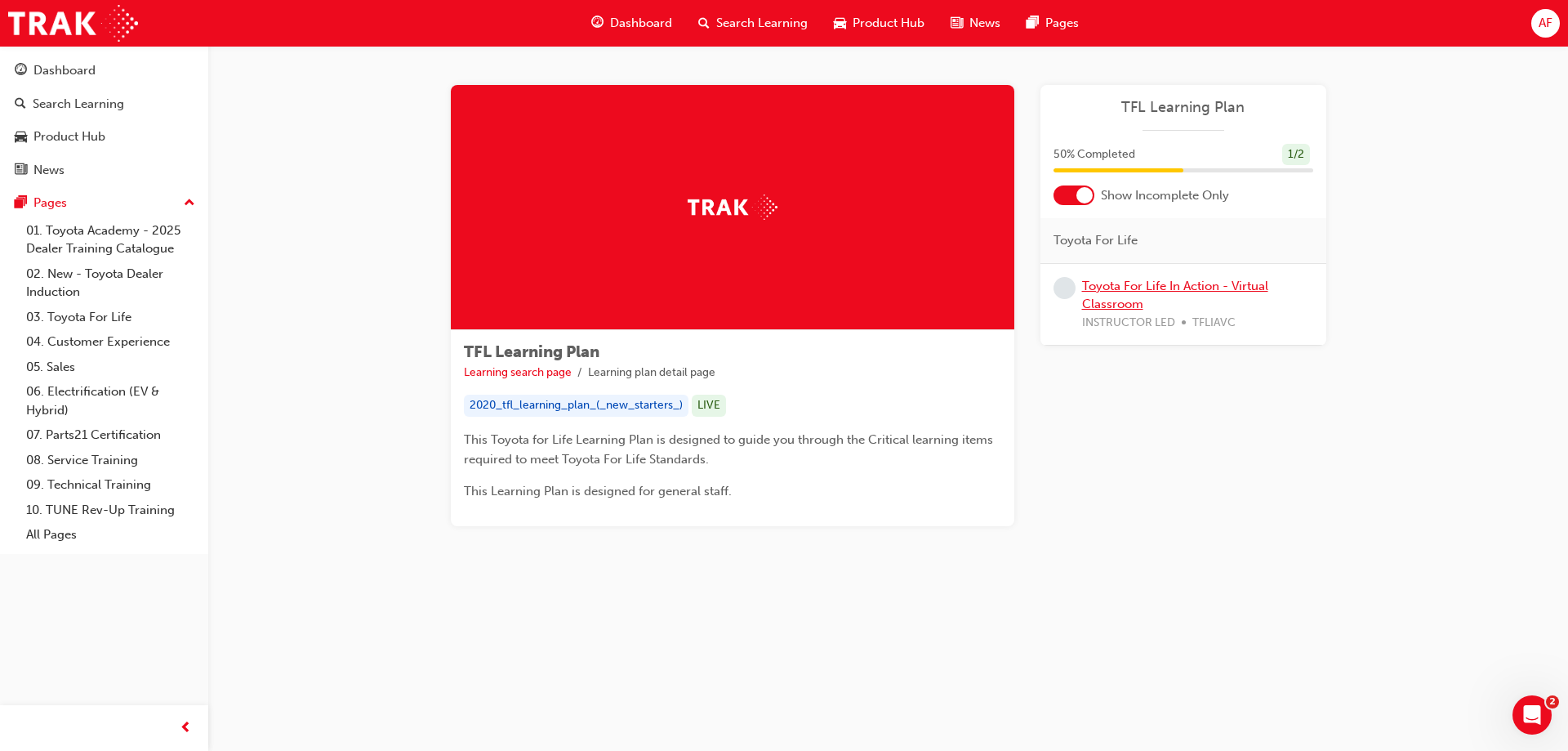
click at [1207, 286] on link "Toyota For Life In Action - Virtual Classroom" at bounding box center [1175, 295] width 186 height 34
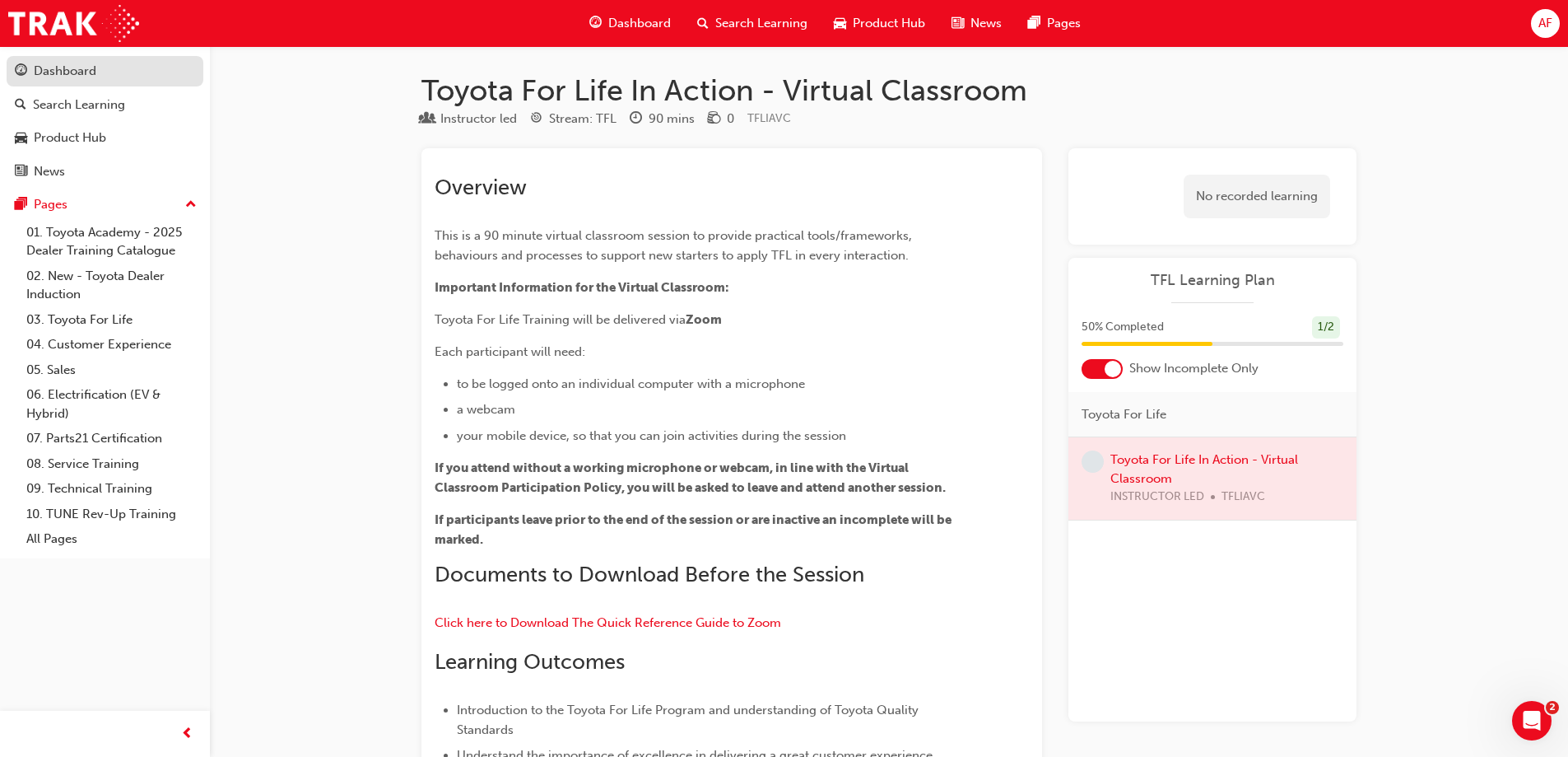
click at [90, 72] on div "Dashboard" at bounding box center [65, 71] width 62 height 19
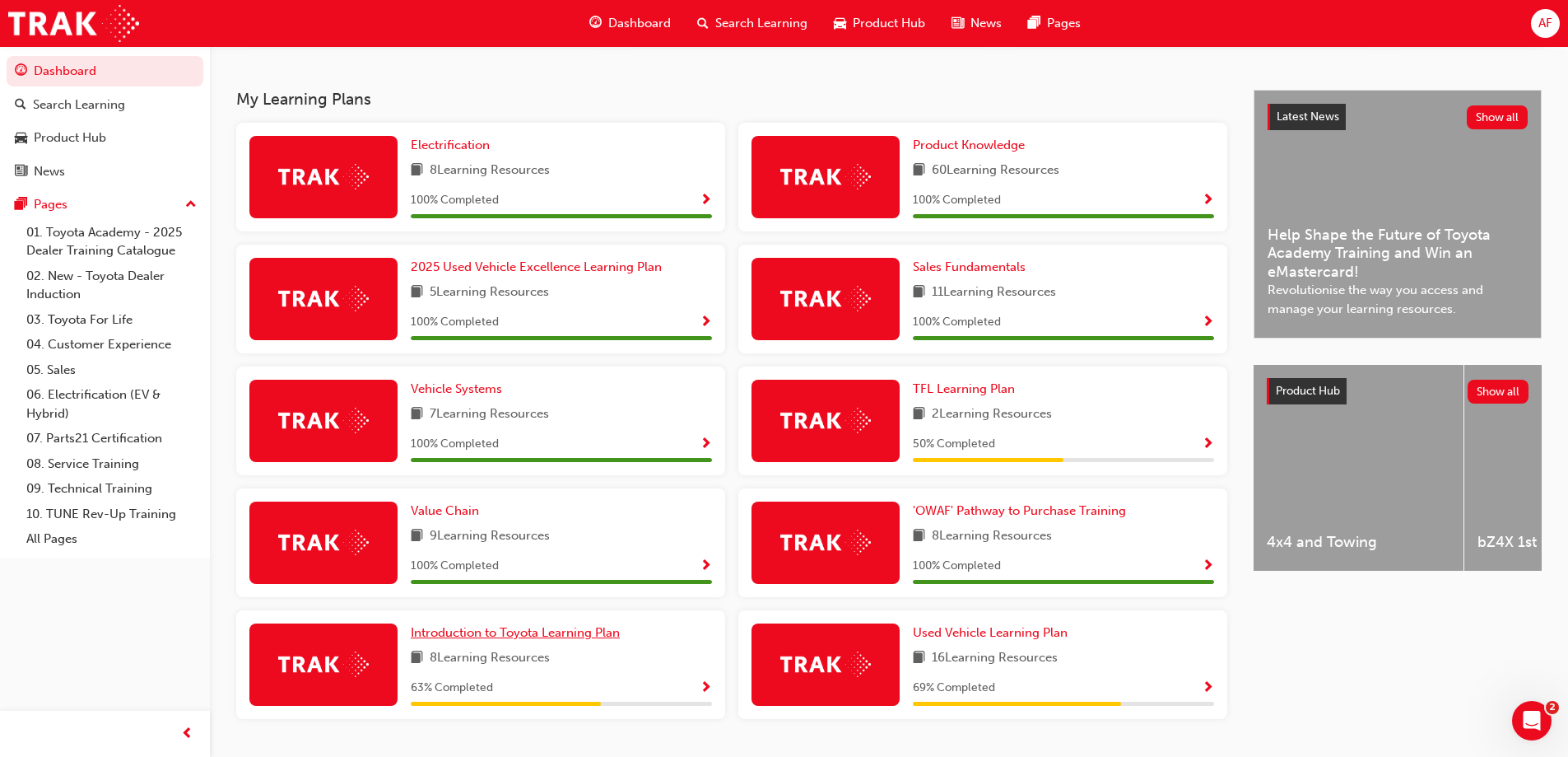
scroll to position [378, 0]
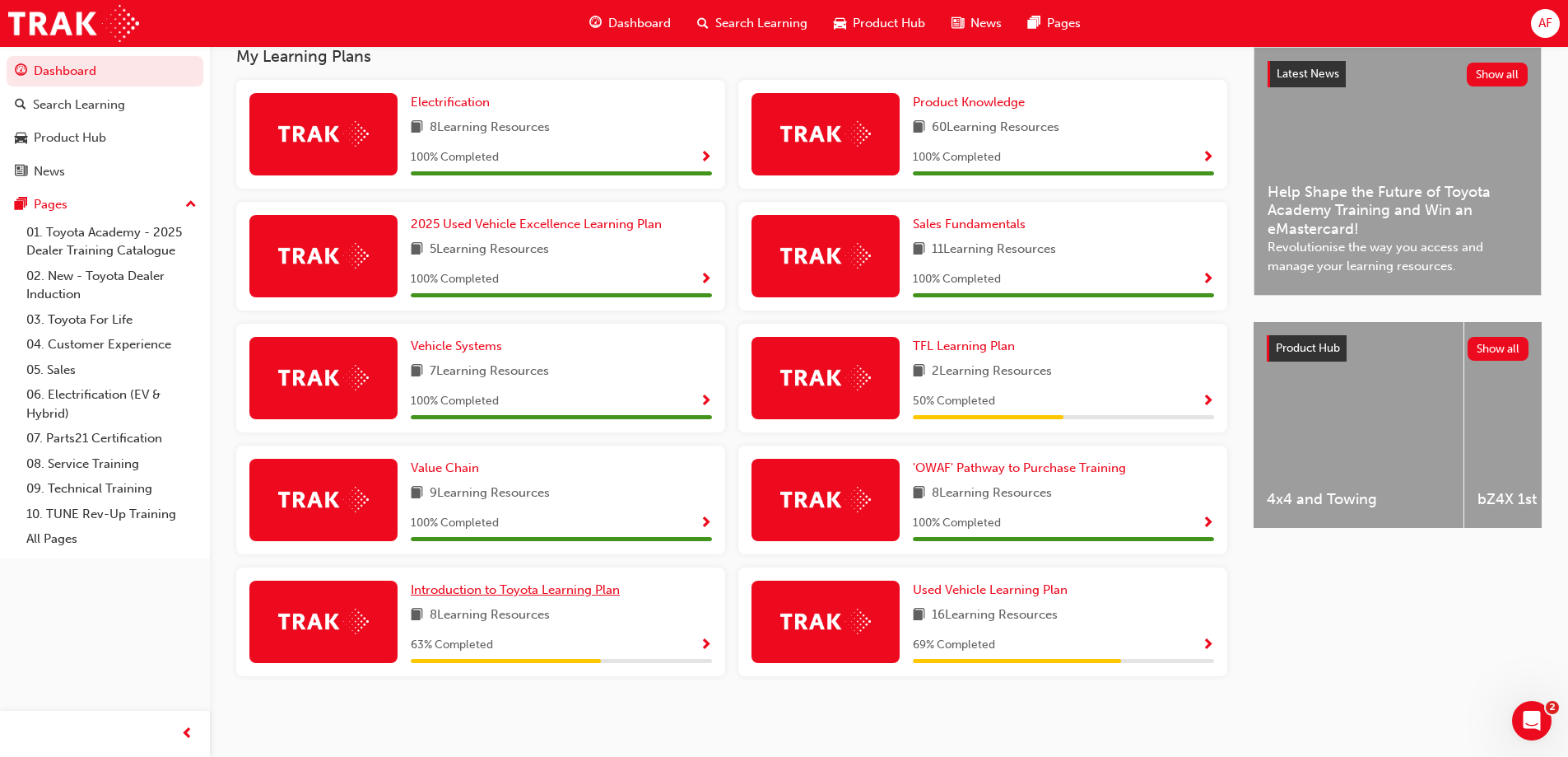
click at [599, 590] on span "Introduction to Toyota Learning Plan" at bounding box center [515, 589] width 209 height 15
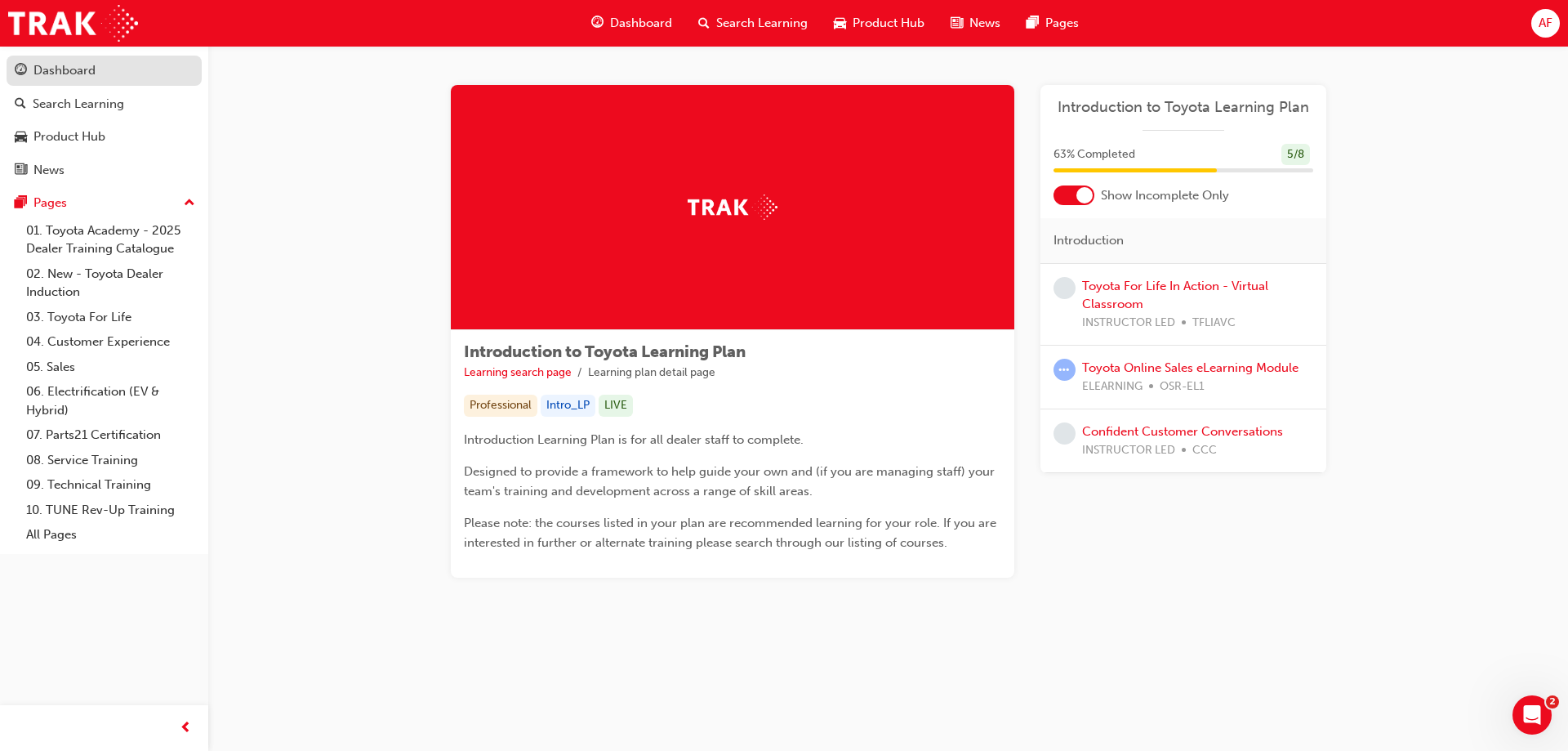
click at [71, 81] on link "Dashboard" at bounding box center [104, 70] width 195 height 30
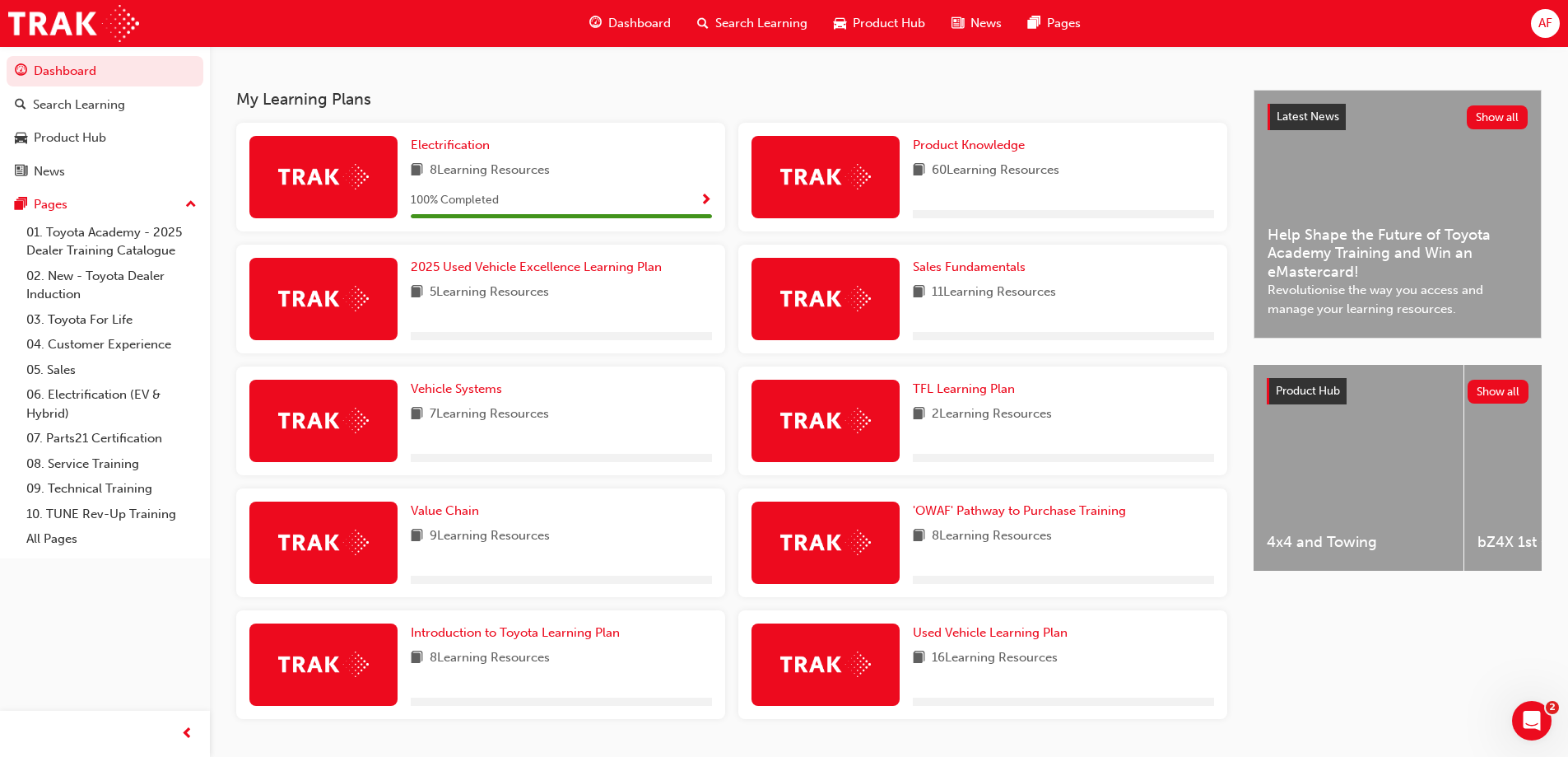
scroll to position [378, 0]
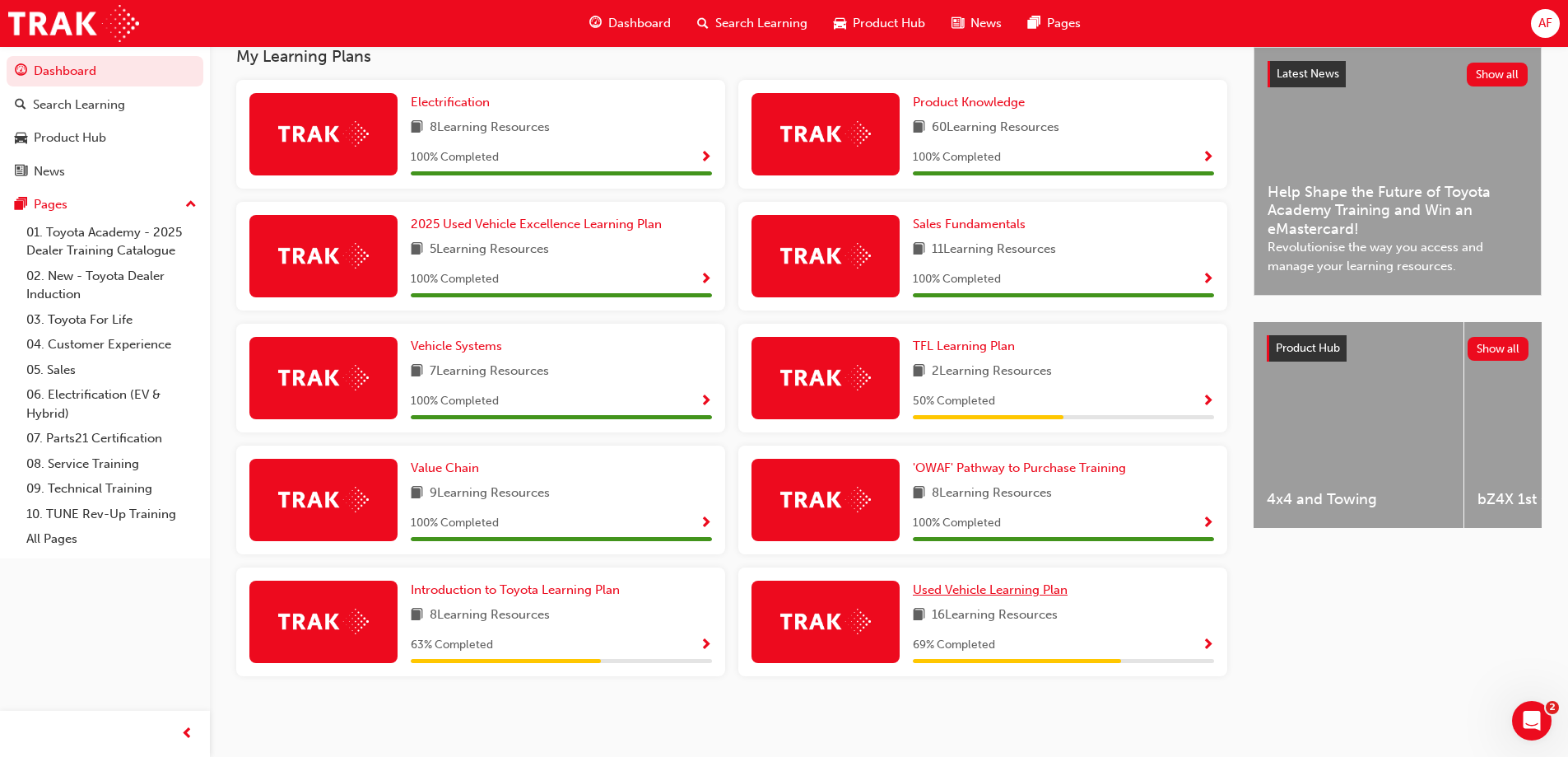
click at [1037, 592] on span "Used Vehicle Learning Plan" at bounding box center [990, 589] width 154 height 15
